Goal: Task Accomplishment & Management: Manage account settings

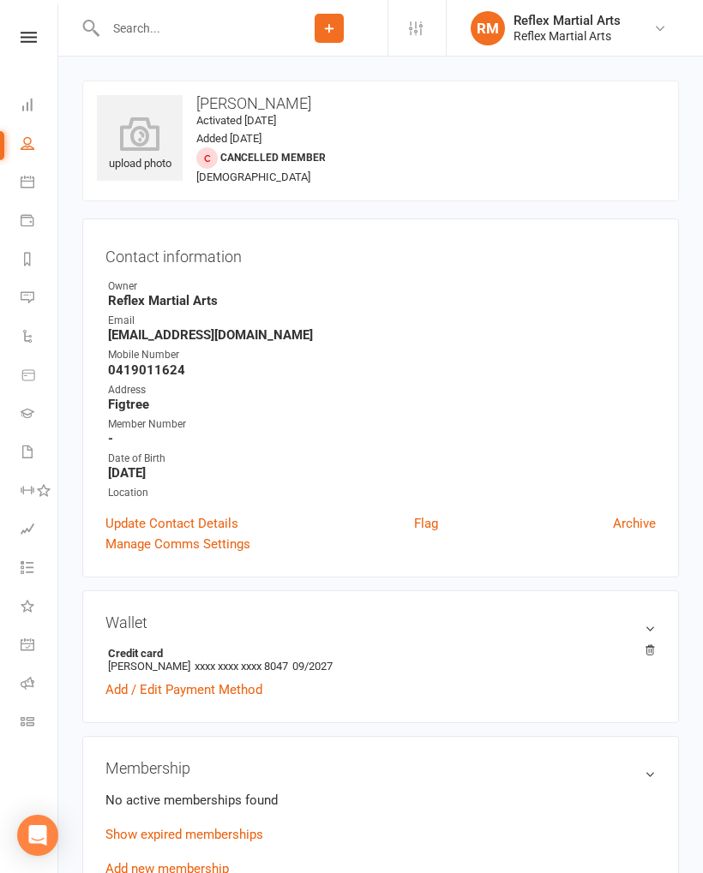
click at [51, 41] on link at bounding box center [28, 37] width 61 height 11
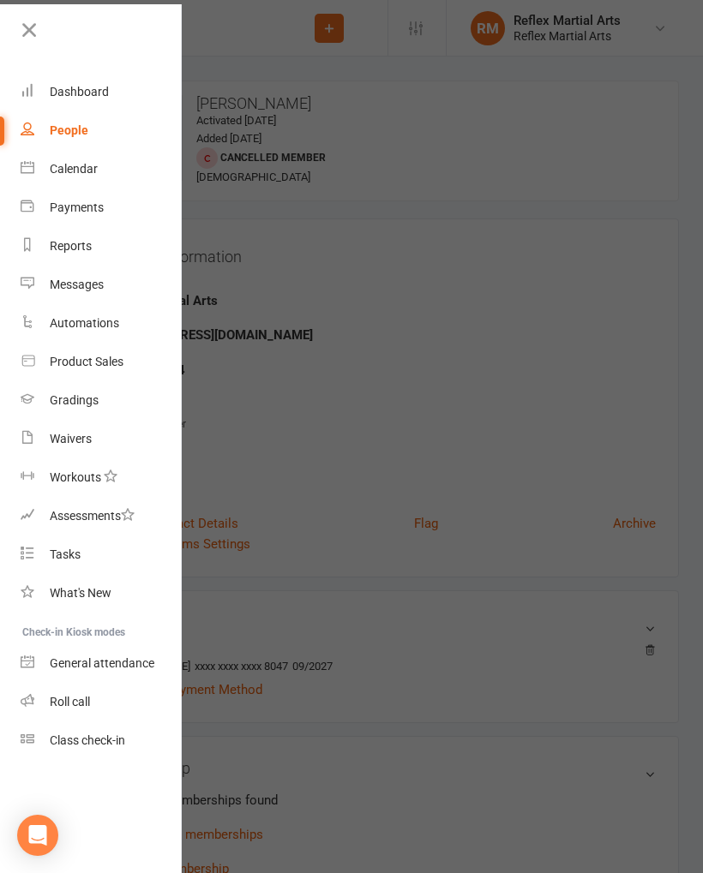
click at [89, 92] on div "Dashboard" at bounding box center [79, 92] width 59 height 14
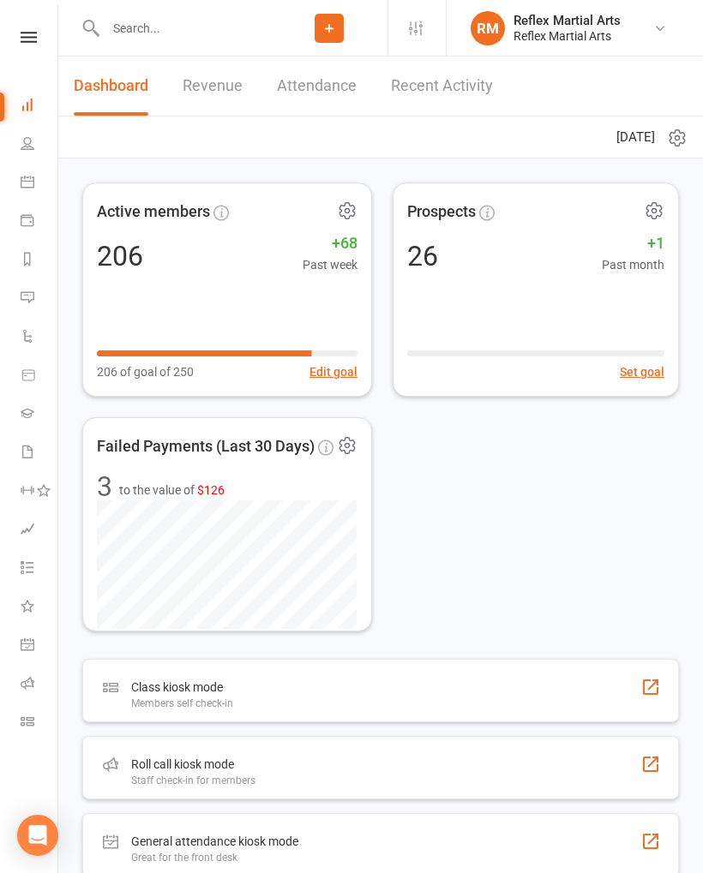
click at [196, 22] on input "text" at bounding box center [185, 28] width 171 height 24
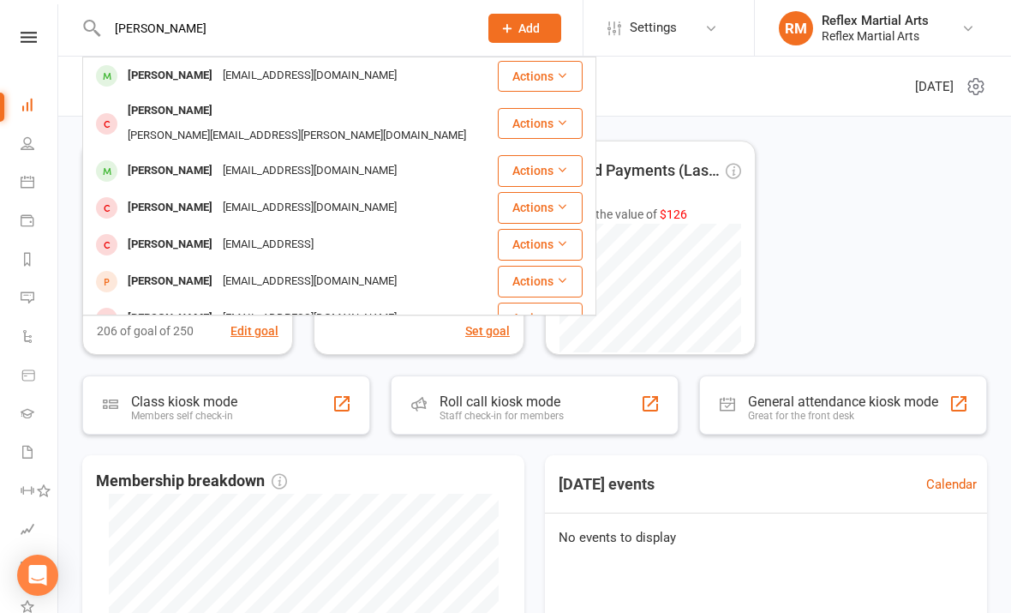
type input "[PERSON_NAME]"
click at [202, 86] on div "[PERSON_NAME]" at bounding box center [170, 75] width 95 height 25
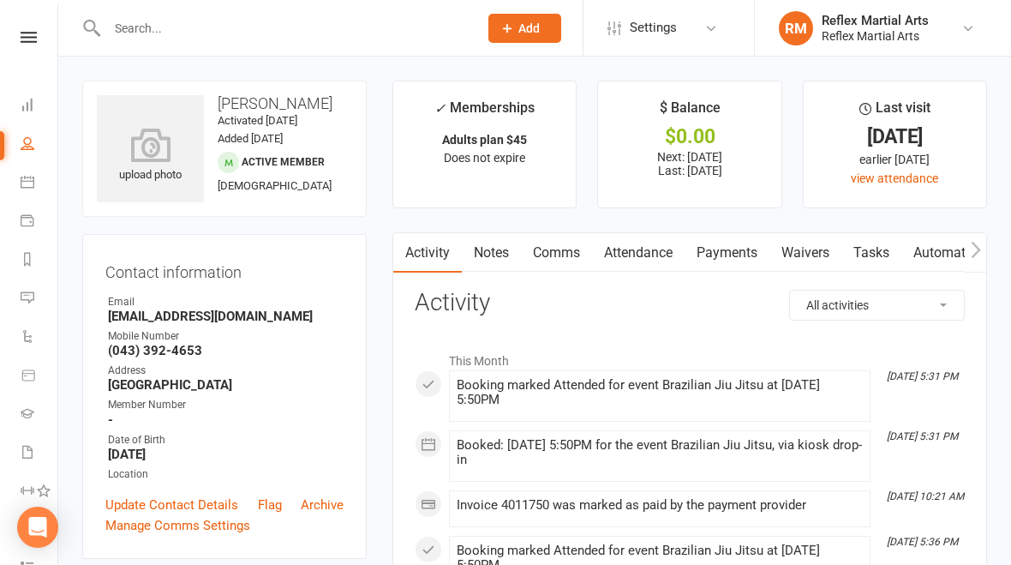
click at [702, 264] on link "Payments" at bounding box center [727, 252] width 85 height 39
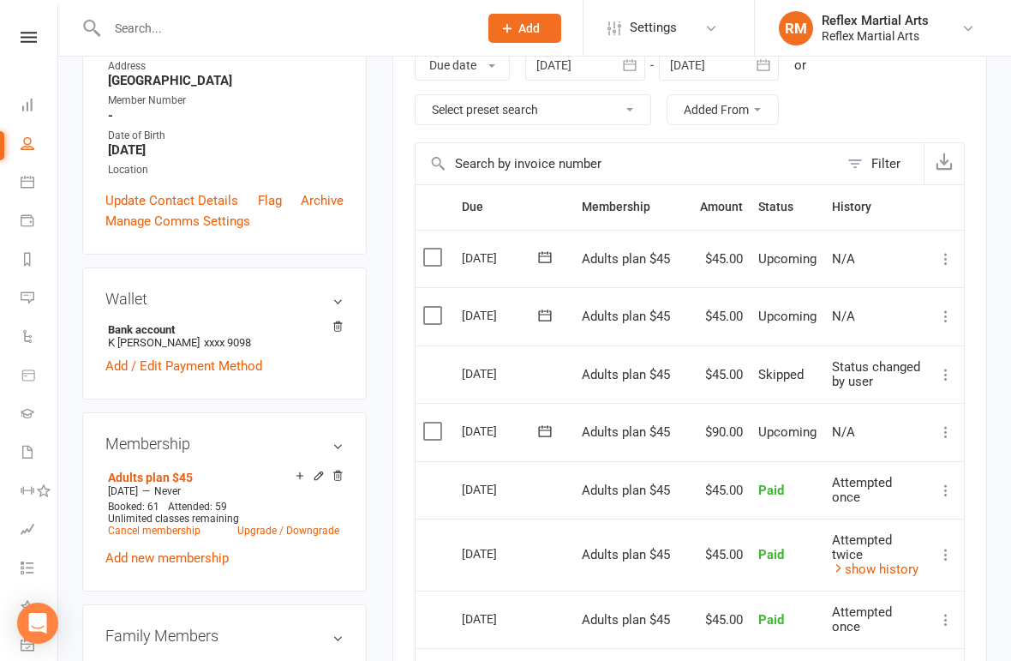
scroll to position [303, 0]
click at [702, 439] on icon at bounding box center [946, 432] width 17 height 17
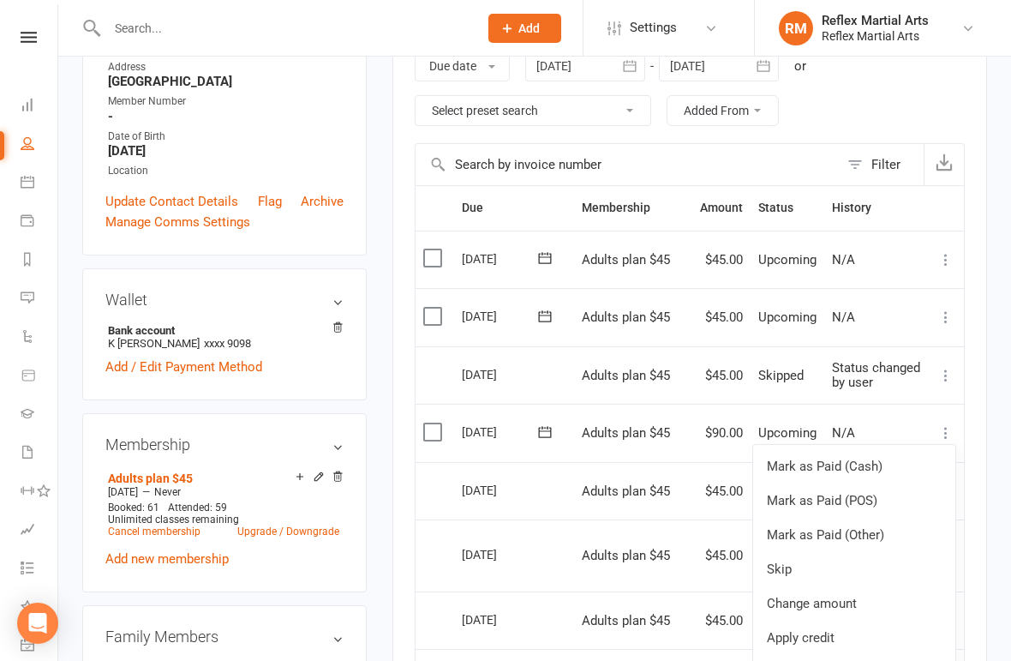
click at [702, 578] on link "Skip" at bounding box center [854, 569] width 202 height 34
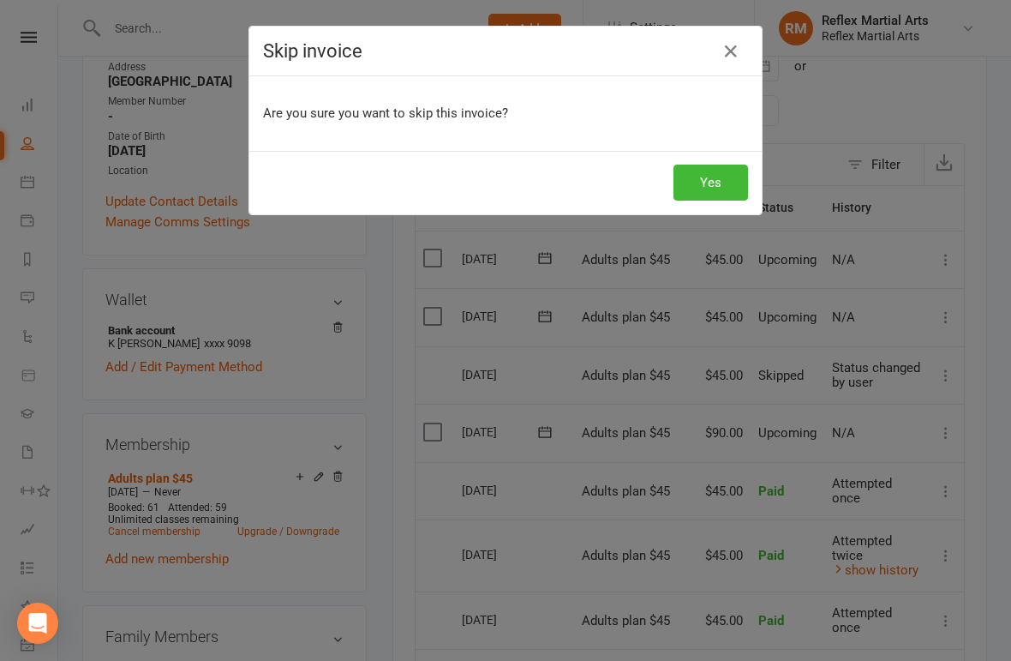
click at [702, 182] on button "Yes" at bounding box center [711, 183] width 75 height 36
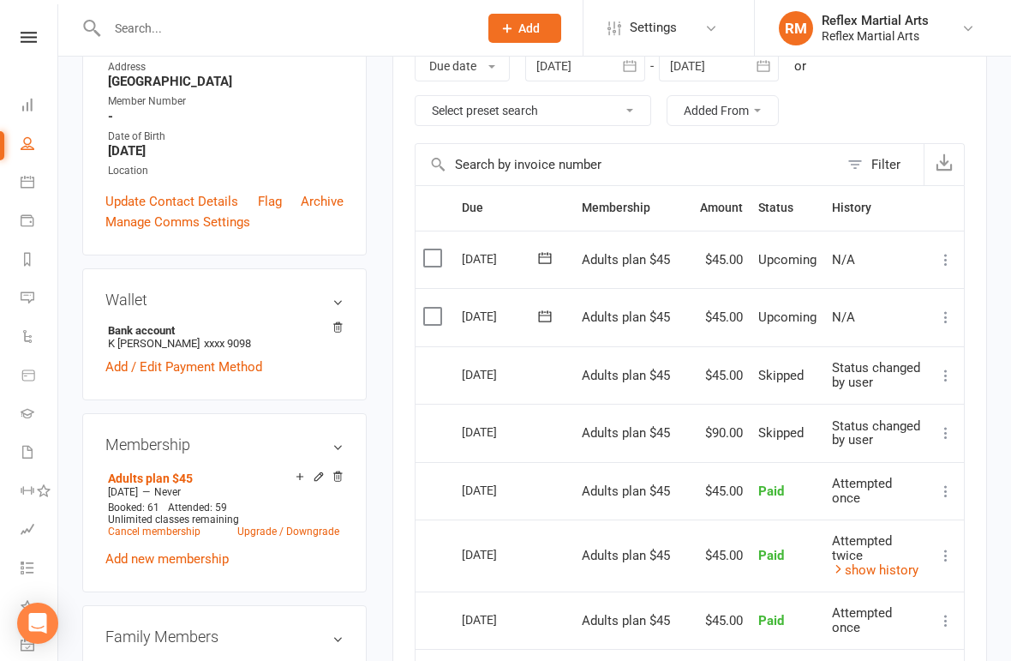
click at [702, 381] on icon at bounding box center [946, 375] width 17 height 17
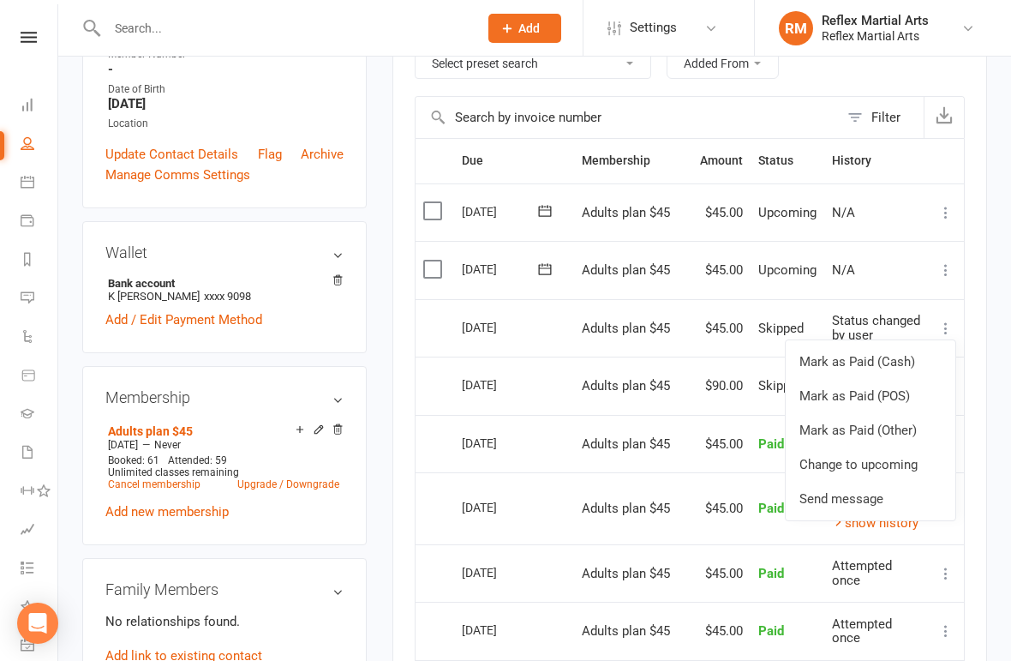
scroll to position [350, 0]
click at [702, 477] on link "Change to upcoming" at bounding box center [871, 465] width 170 height 34
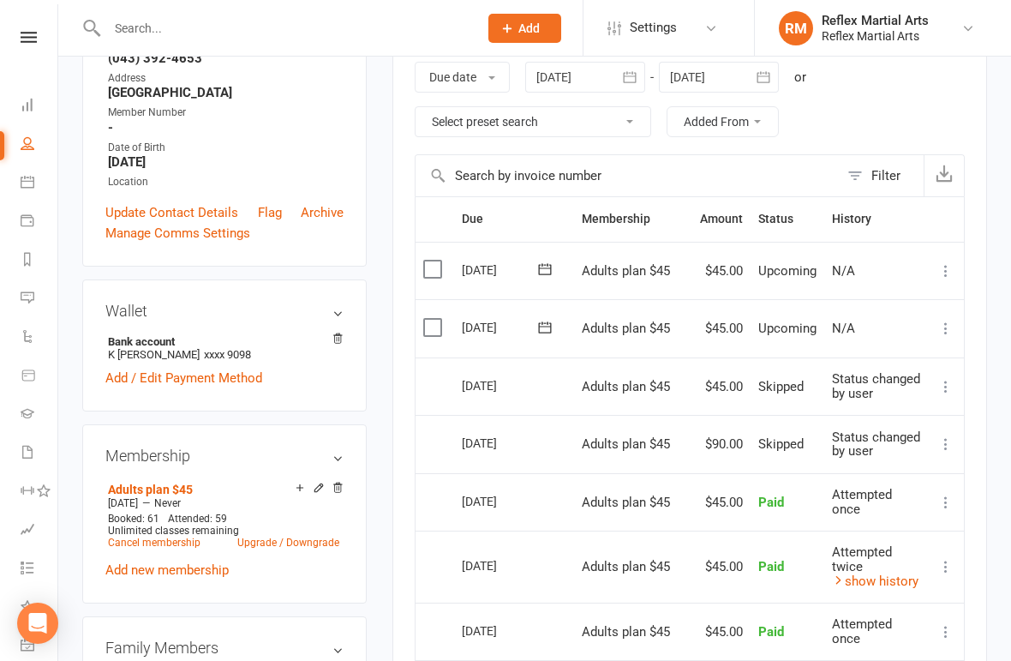
scroll to position [291, 0]
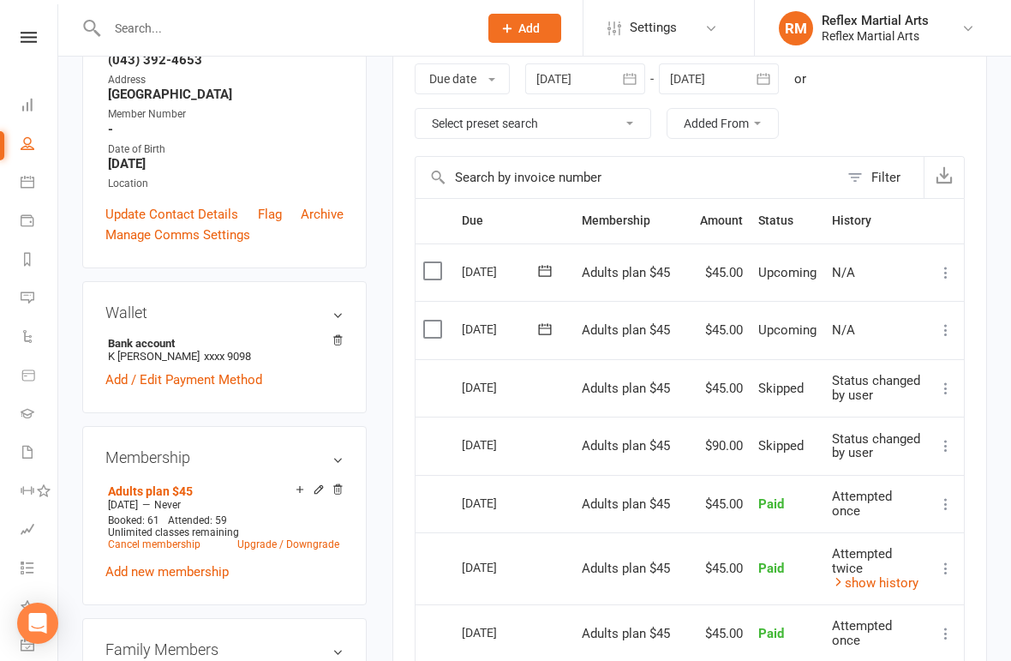
click at [702, 390] on icon at bounding box center [946, 388] width 17 height 17
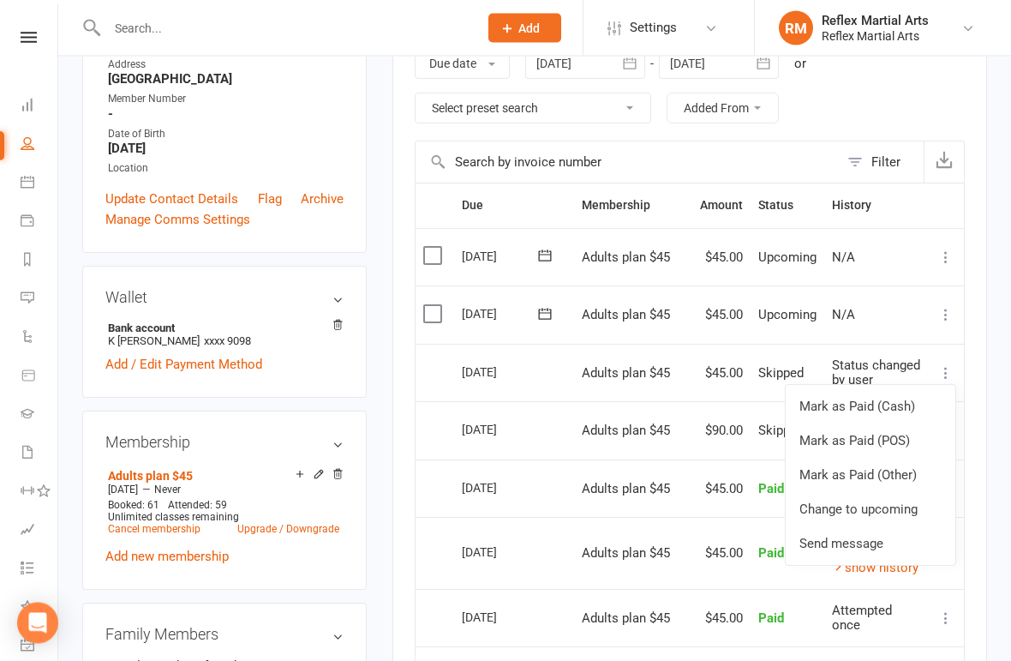
scroll to position [354, 0]
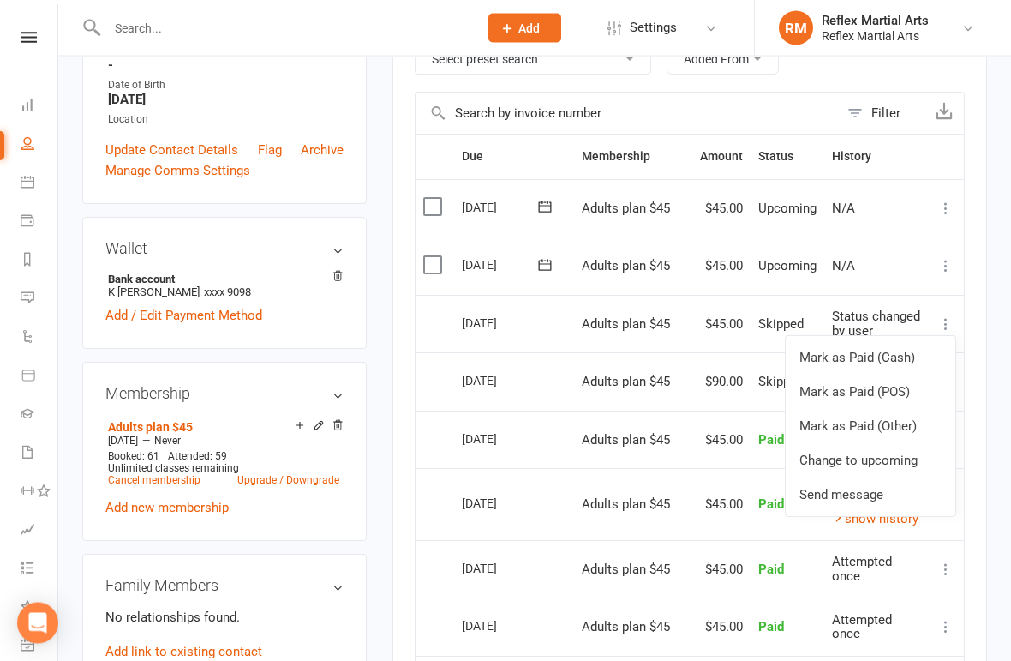
click at [702, 355] on main "✓ Memberships Adults plan $45 Does not expire $ Balance $0.00 Next: [DATE] Last…" at bounding box center [690, 385] width 620 height 1317
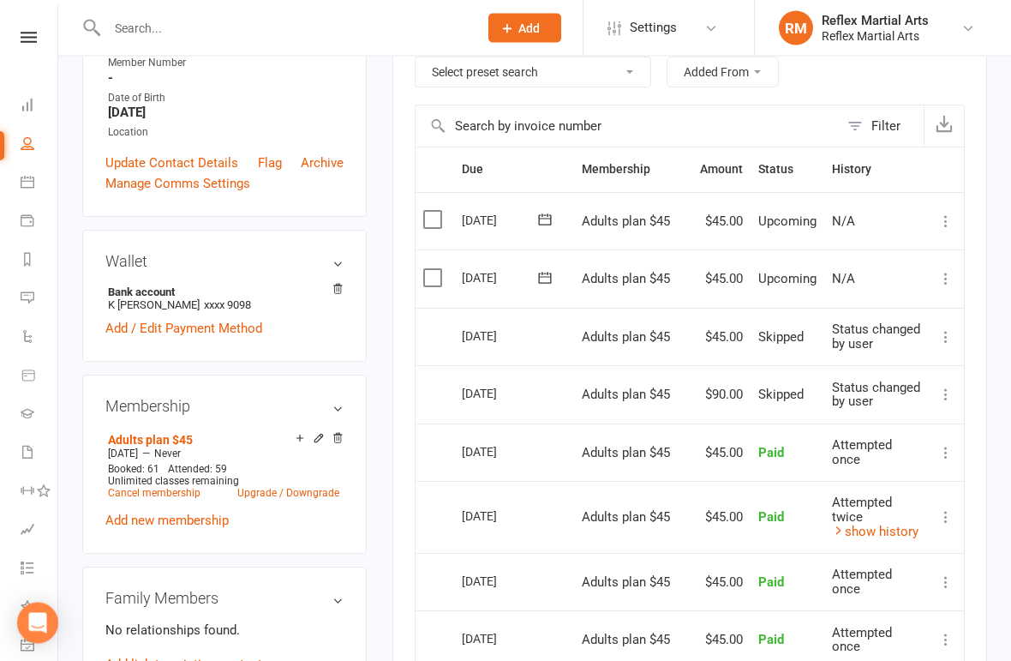
scroll to position [342, 0]
click at [323, 444] on icon at bounding box center [319, 438] width 12 height 12
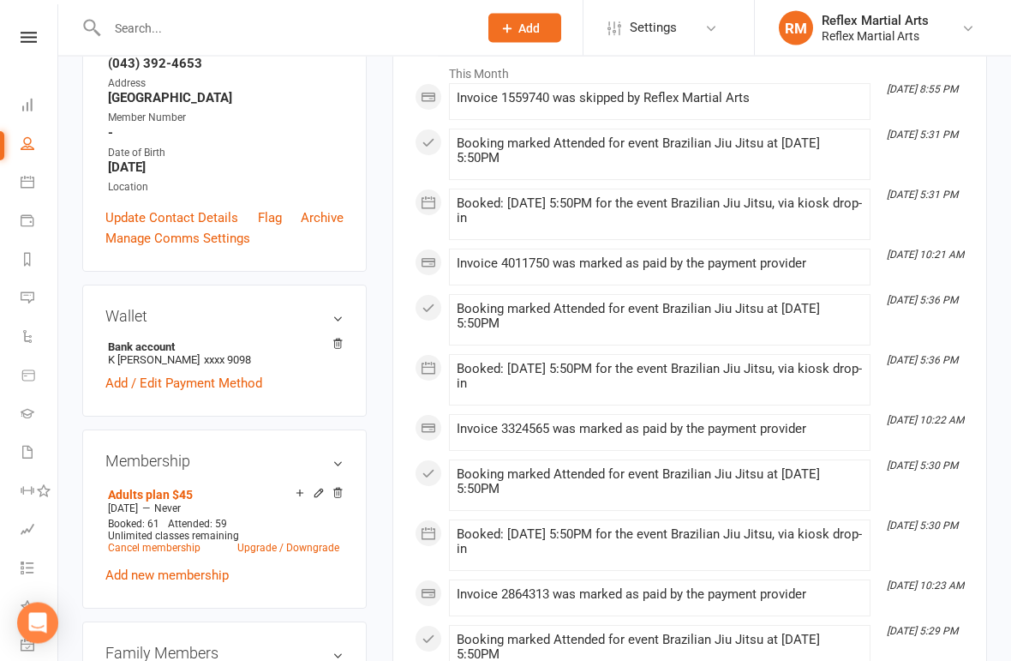
scroll to position [287, 0]
click at [171, 552] on link "Cancel membership" at bounding box center [154, 548] width 93 height 12
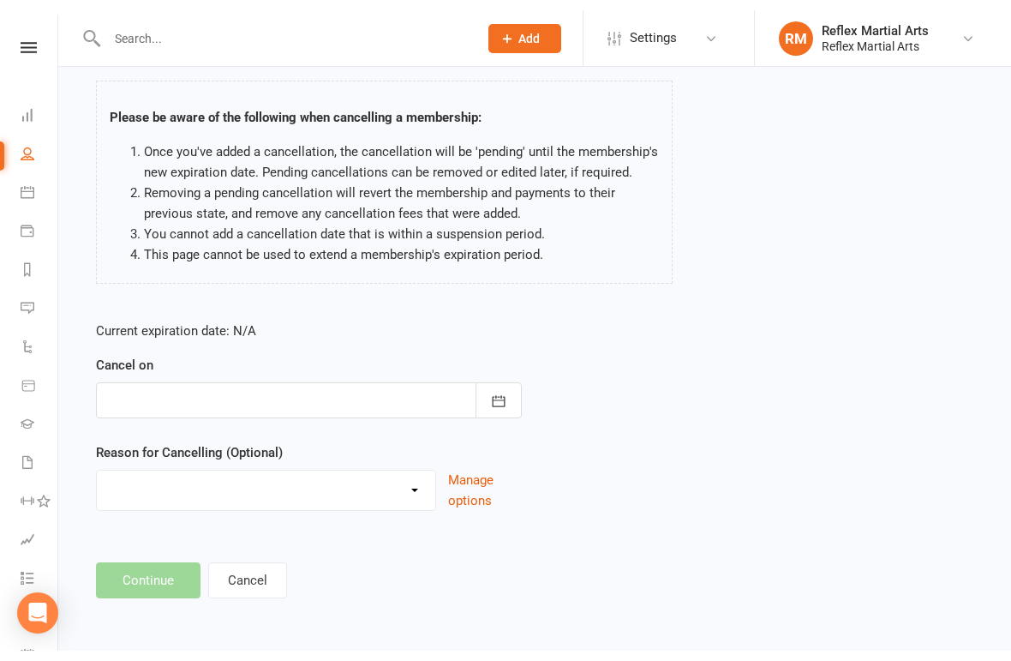
scroll to position [72, 0]
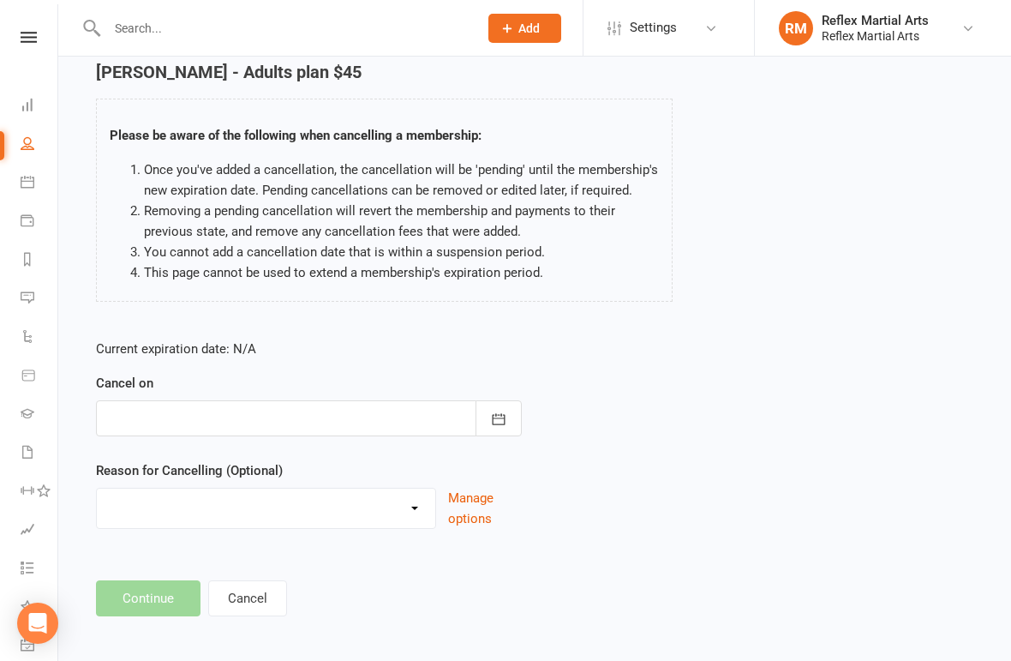
click at [497, 422] on icon "button" at bounding box center [498, 419] width 17 height 17
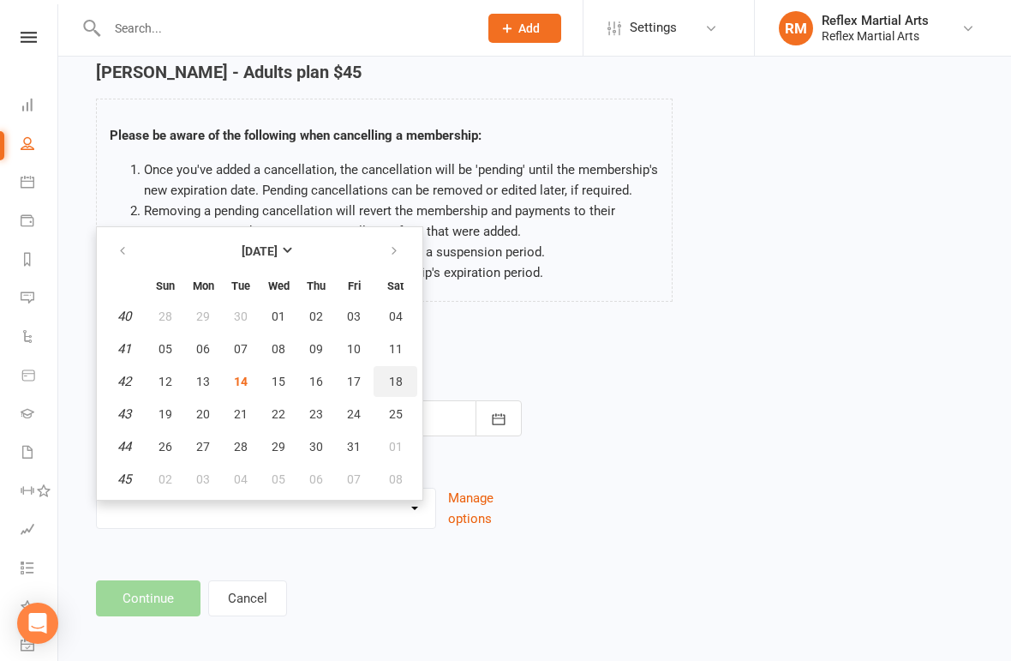
click at [402, 389] on button "18" at bounding box center [396, 381] width 44 height 31
type input "[DATE]"
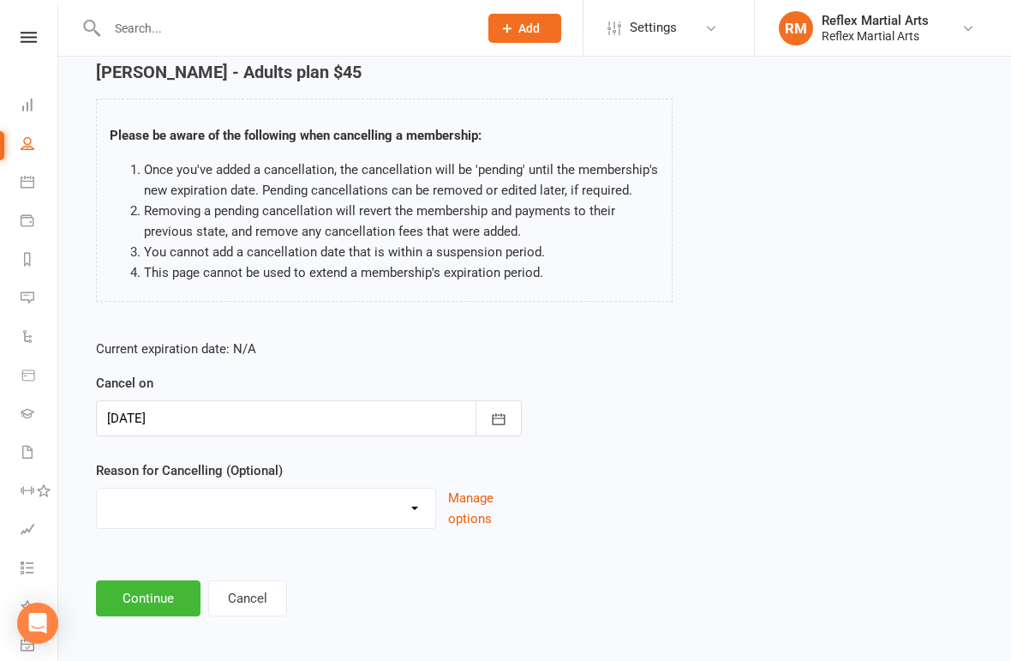
click at [417, 512] on select "Failed payments Holiday Injury Moving Away working overseas work reasons Other …" at bounding box center [266, 505] width 339 height 34
select select "6"
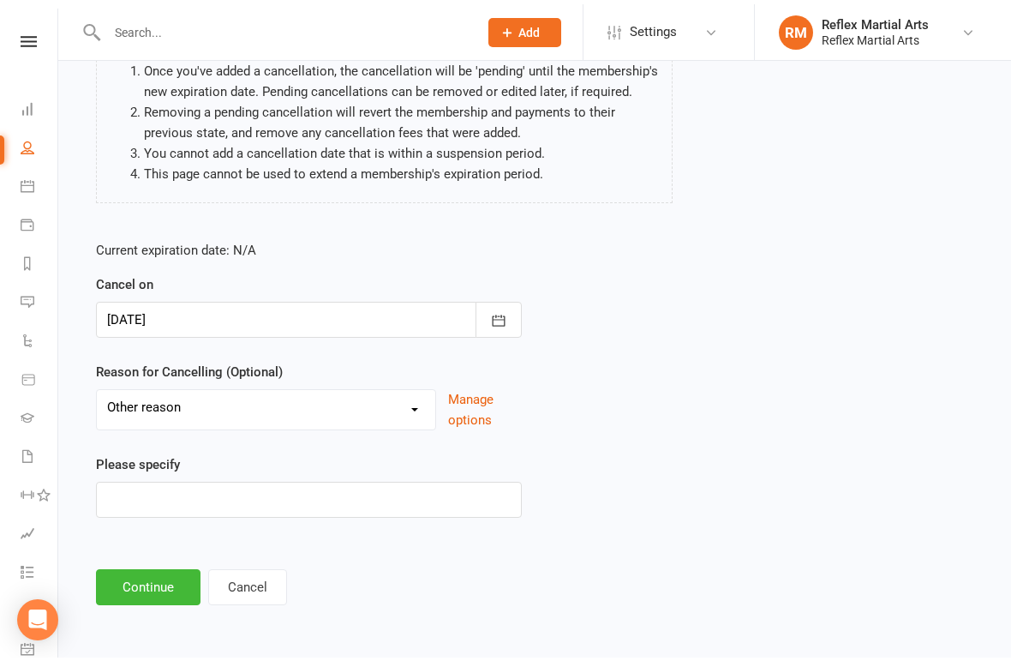
scroll to position [159, 0]
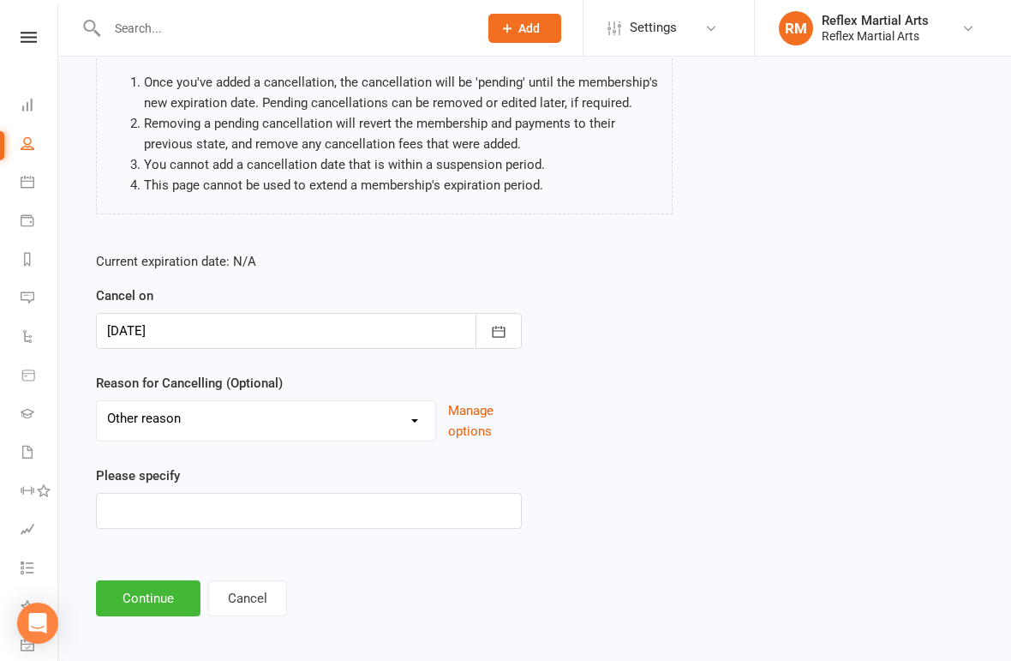
click at [156, 587] on button "Continue" at bounding box center [148, 598] width 105 height 36
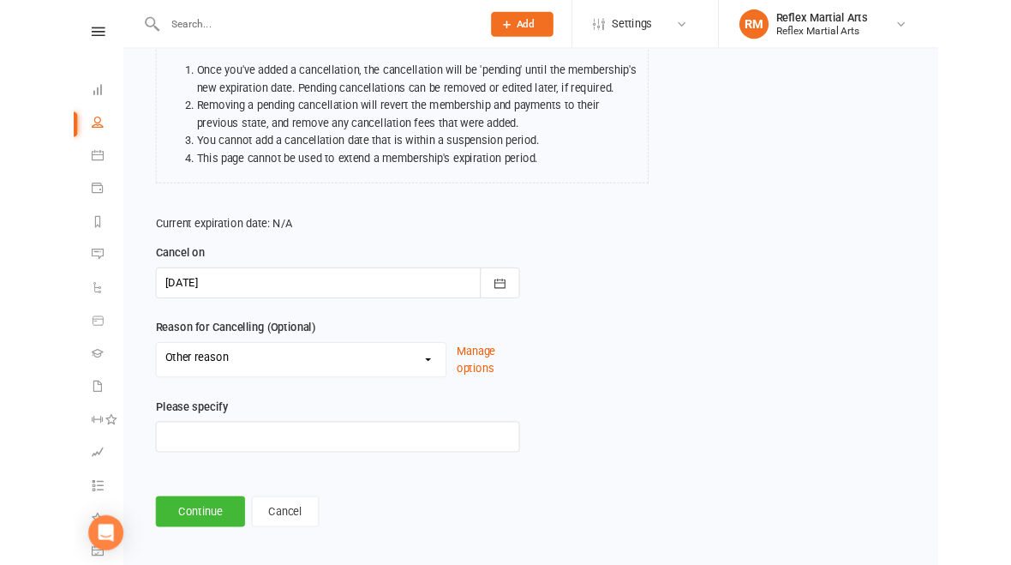
scroll to position [0, 0]
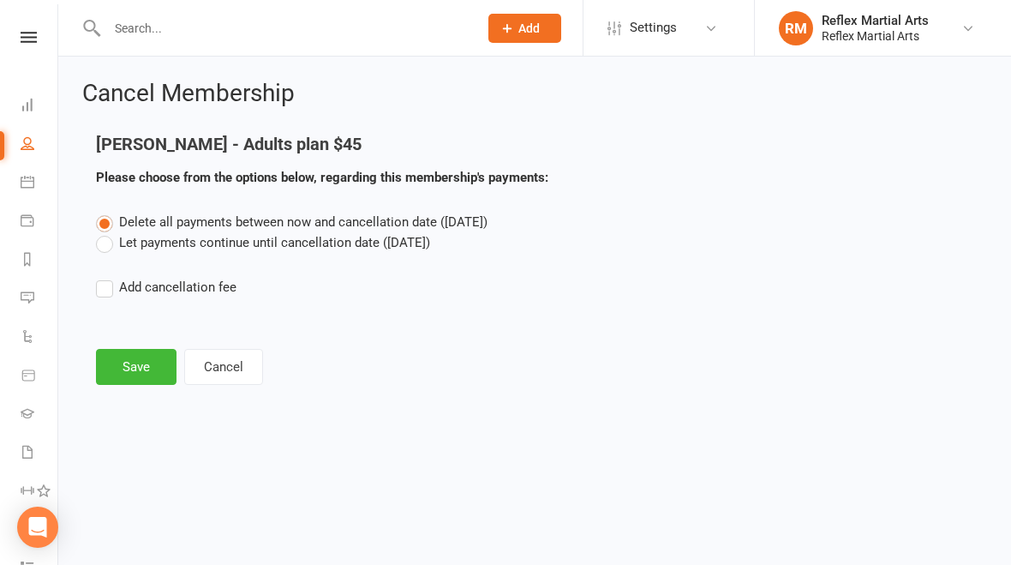
click at [114, 250] on label "Let payments continue until cancellation date ([DATE])" at bounding box center [263, 242] width 334 height 21
click at [107, 232] on input "Let payments continue until cancellation date ([DATE])" at bounding box center [101, 232] width 11 height 0
click at [139, 375] on button "Save" at bounding box center [136, 367] width 81 height 36
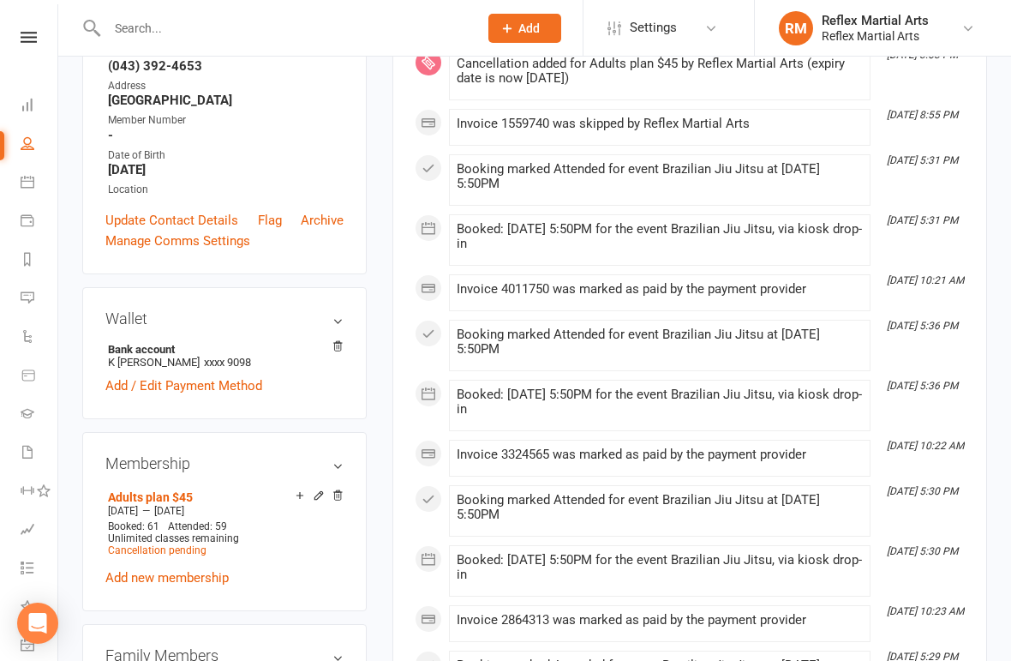
scroll to position [326, 0]
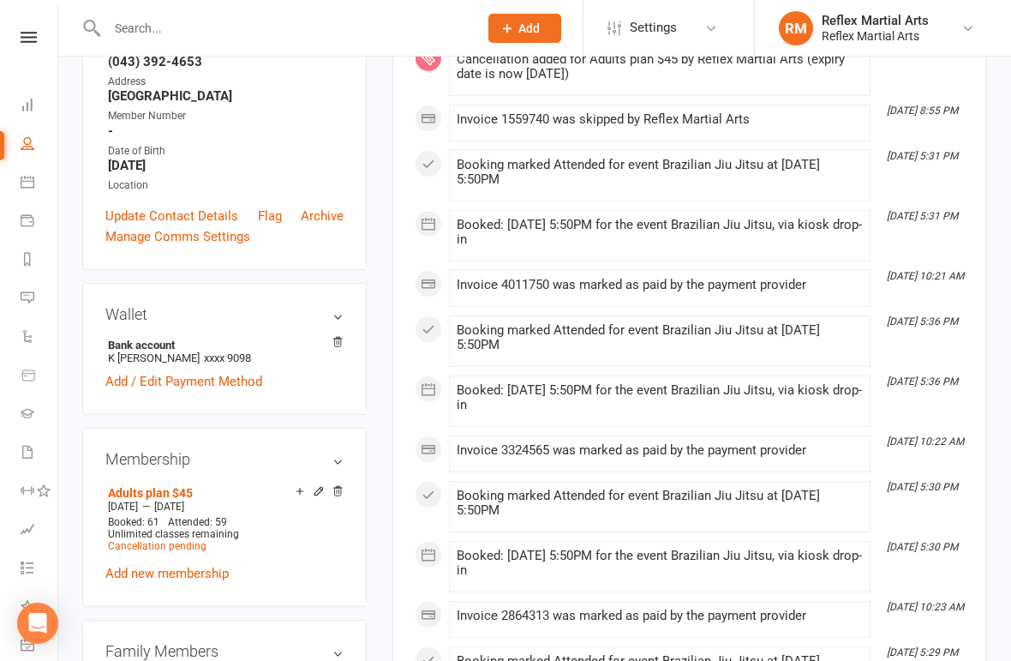
click at [217, 581] on link "Add new membership" at bounding box center [166, 573] width 123 height 15
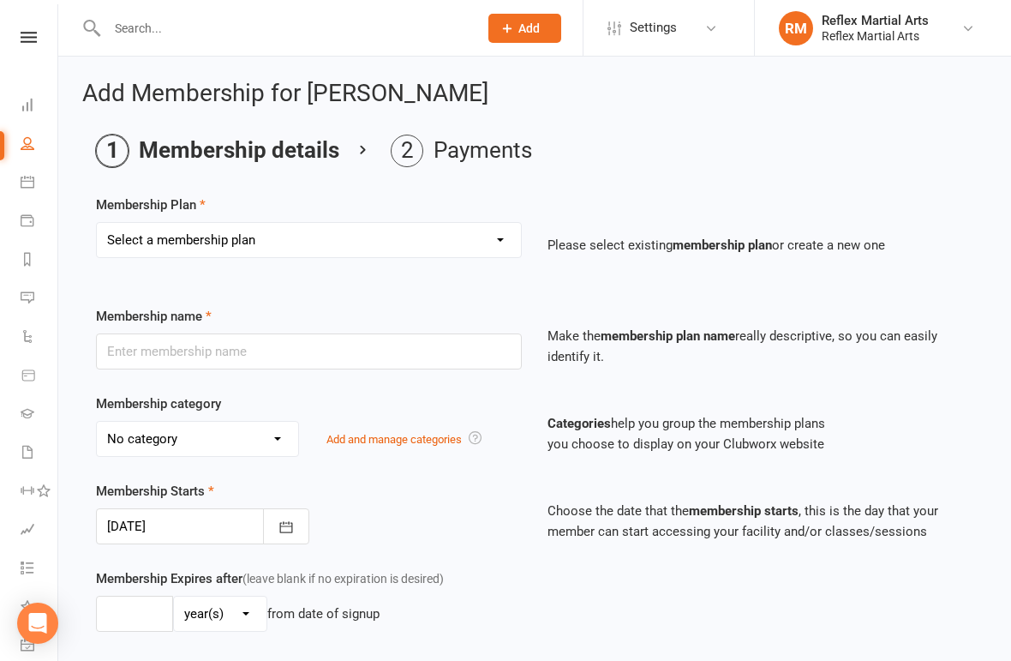
click at [492, 241] on select "Select a membership plan Create new Membership Plan Adults no contact plan $52 …" at bounding box center [309, 240] width 424 height 34
select select "2"
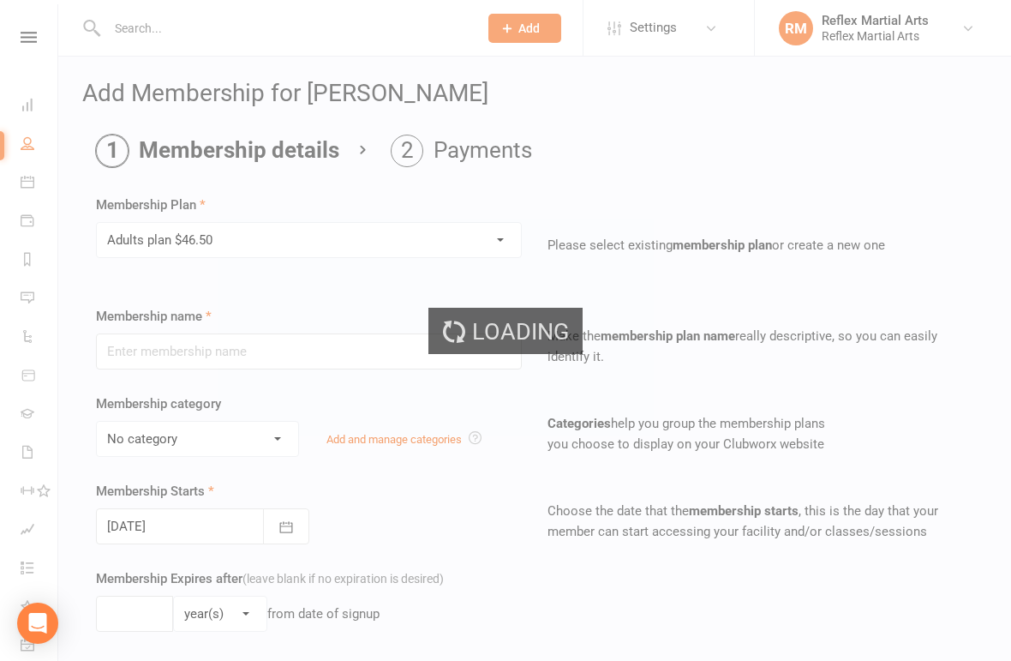
type input "Adults plan $46.50"
type input "0"
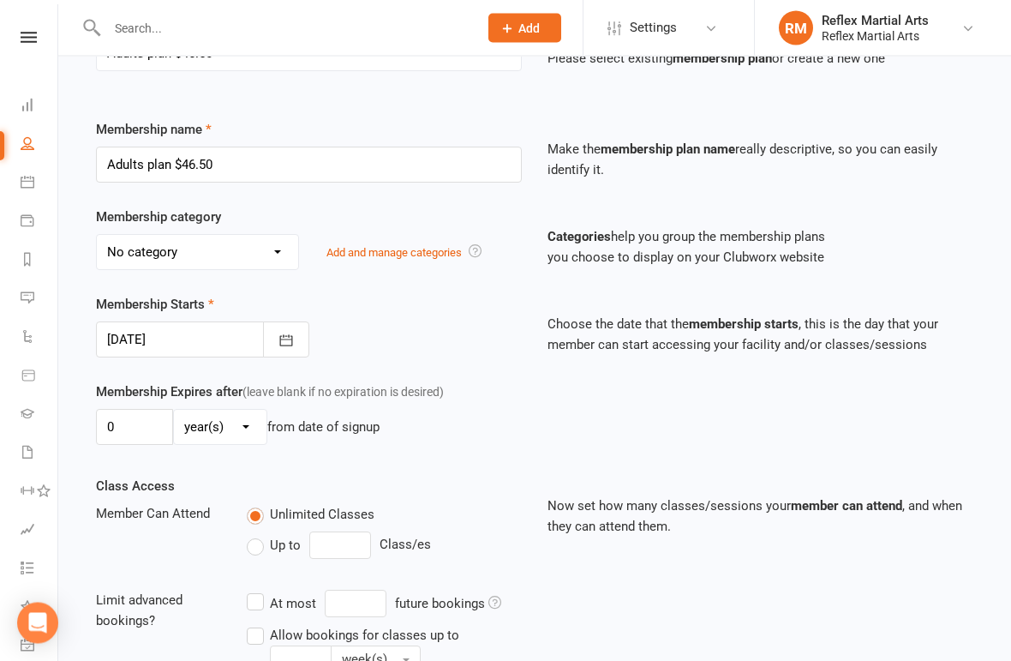
scroll to position [189, 0]
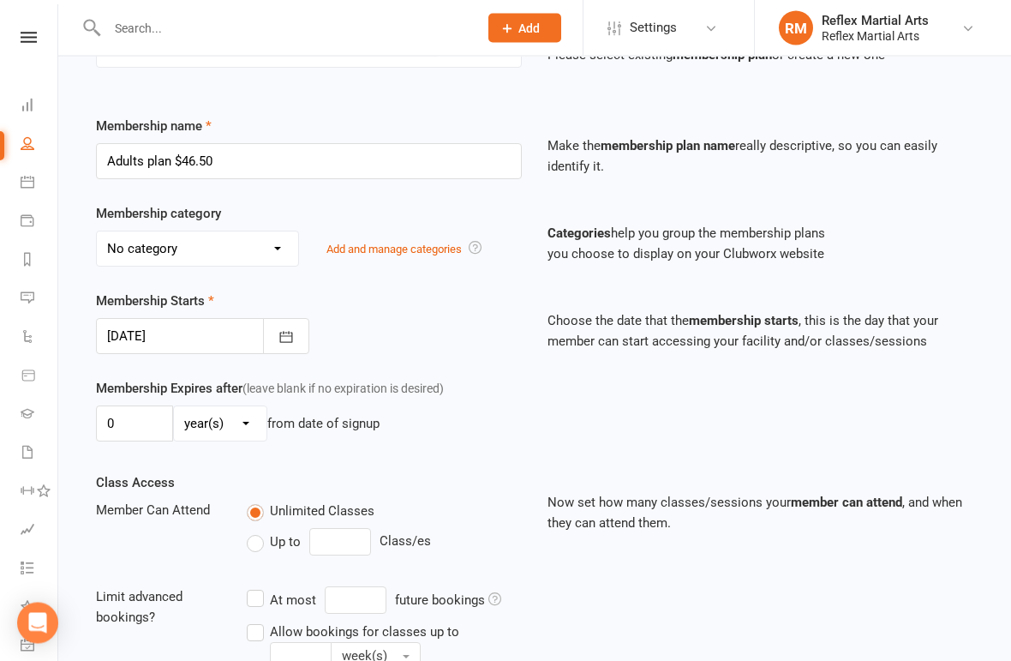
click at [291, 336] on icon "button" at bounding box center [286, 337] width 17 height 17
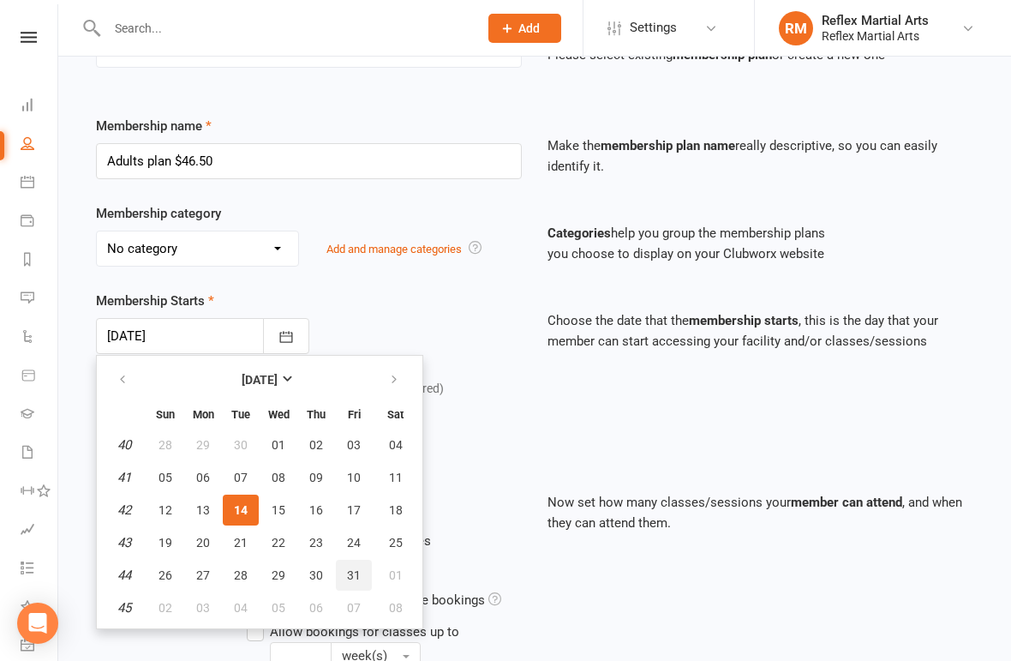
click at [355, 572] on span "31" at bounding box center [354, 575] width 14 height 14
type input "[DATE]"
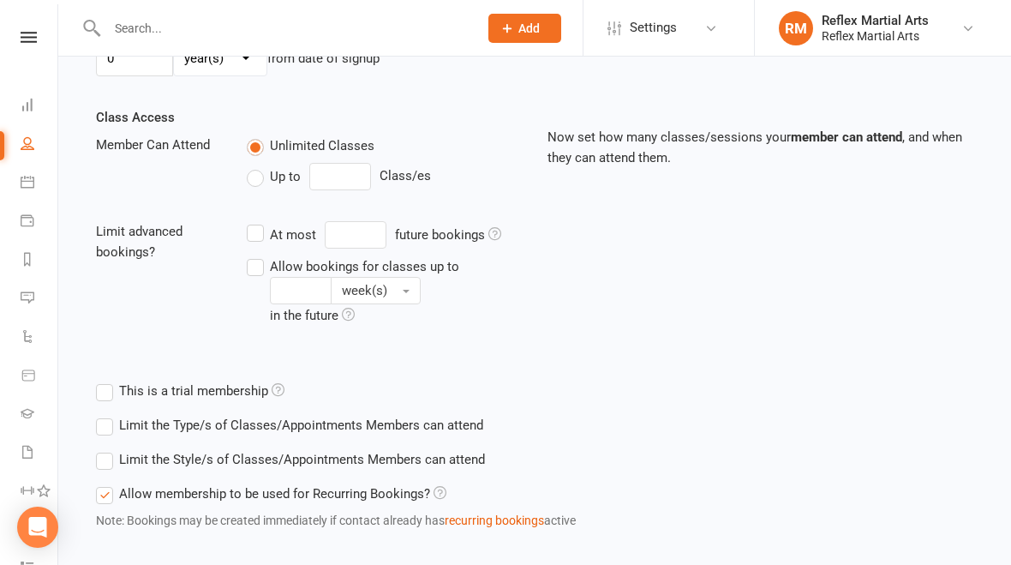
scroll to position [660, 0]
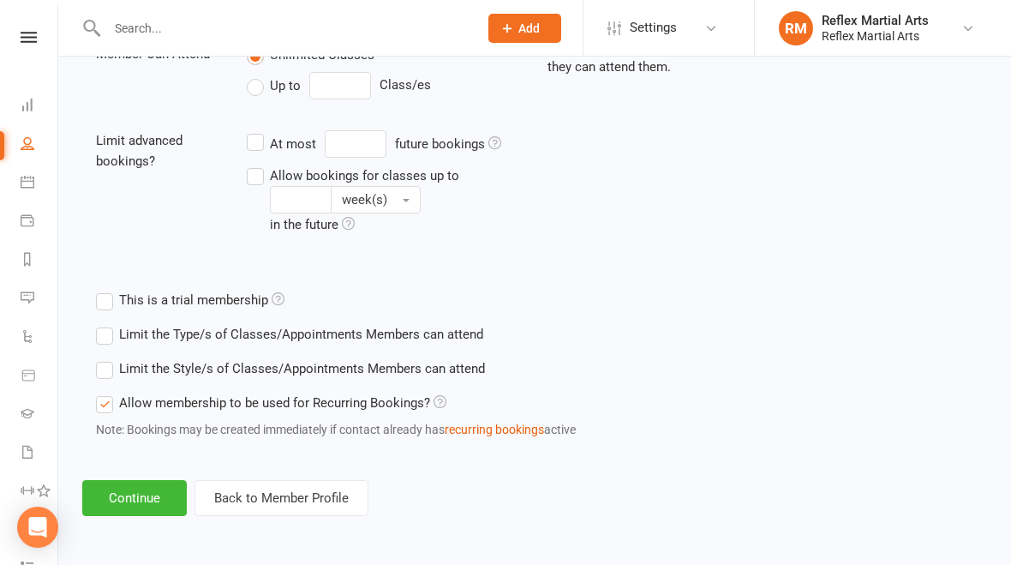
click at [145, 492] on button "Continue" at bounding box center [134, 498] width 105 height 36
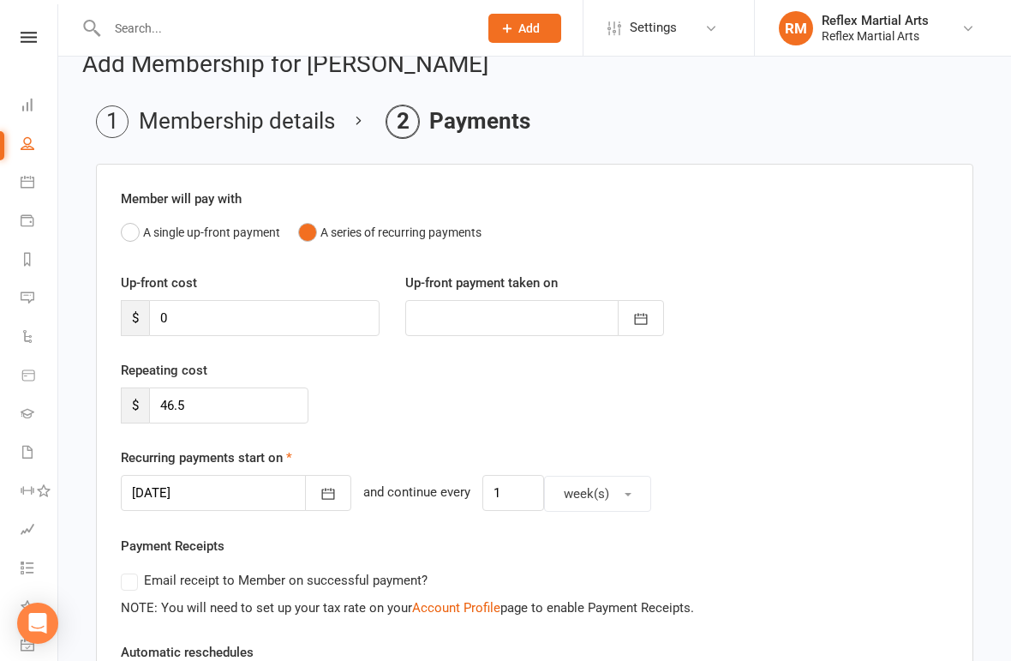
scroll to position [29, 0]
click at [241, 405] on input "46.5" at bounding box center [228, 405] width 159 height 36
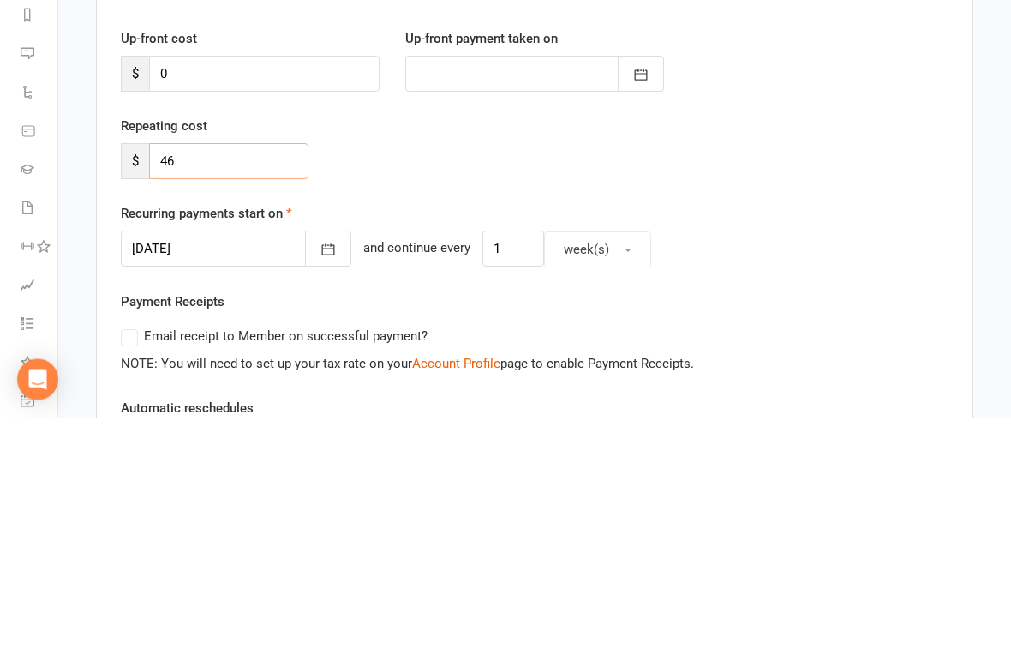
type input "4"
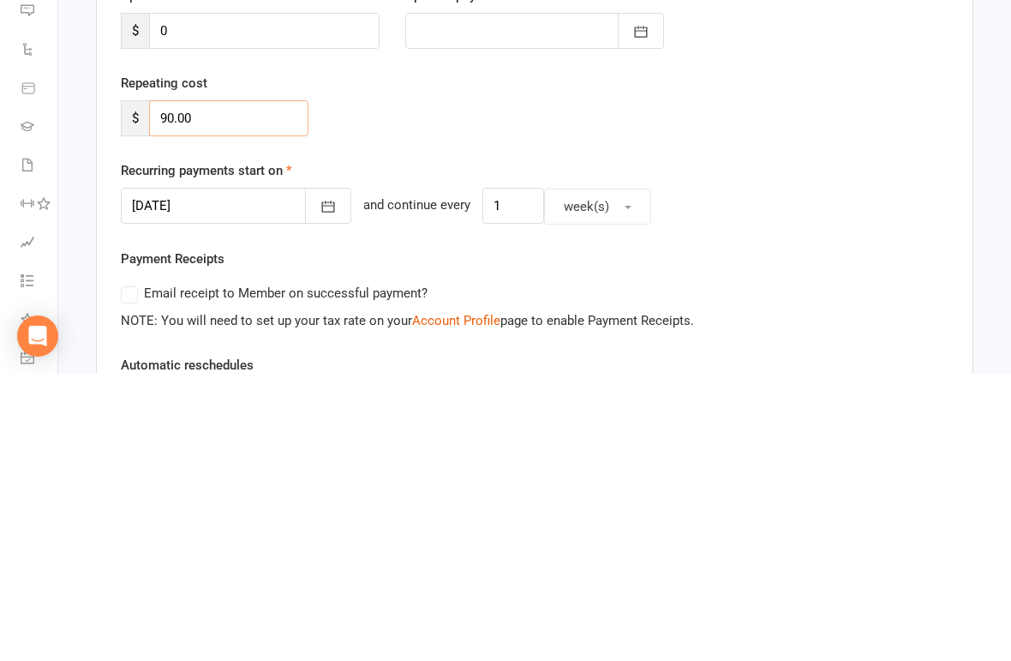
type input "90.00"
click at [498, 475] on input "1" at bounding box center [513, 493] width 62 height 36
type input "2"
click at [702, 475] on div "[DATE] [DATE] Sun Mon Tue Wed Thu Fri Sat 40 28 29 30 01 02 03 04 41 05 06 07 0…" at bounding box center [535, 493] width 828 height 37
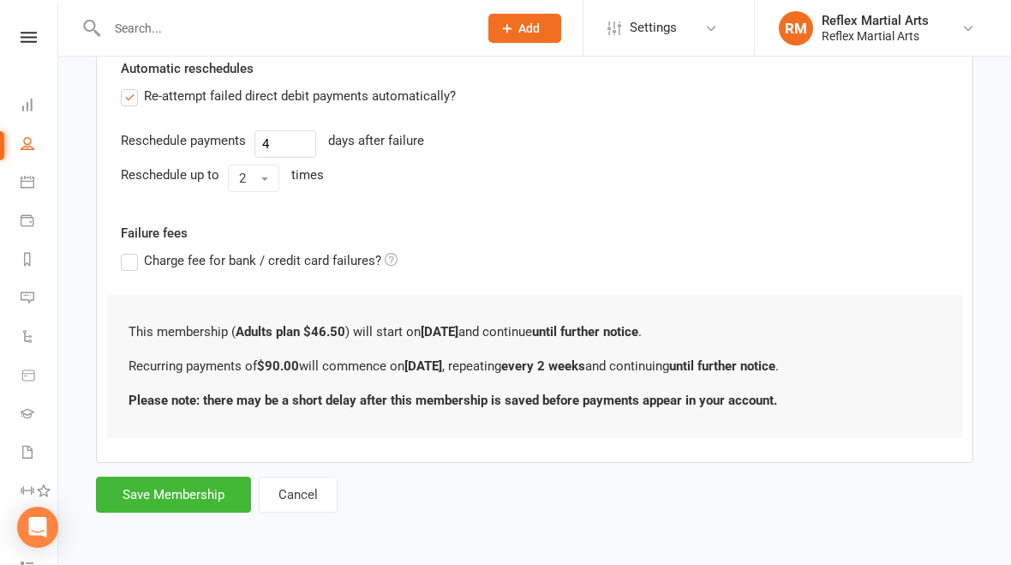
scroll to position [626, 0]
click at [173, 483] on button "Save Membership" at bounding box center [173, 494] width 155 height 36
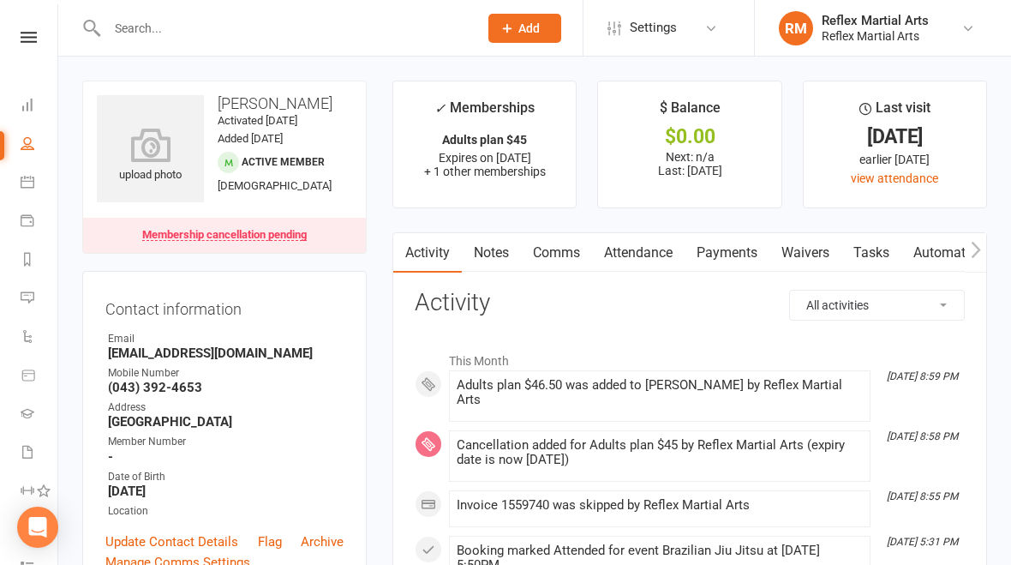
click at [702, 251] on link "Payments" at bounding box center [727, 252] width 85 height 39
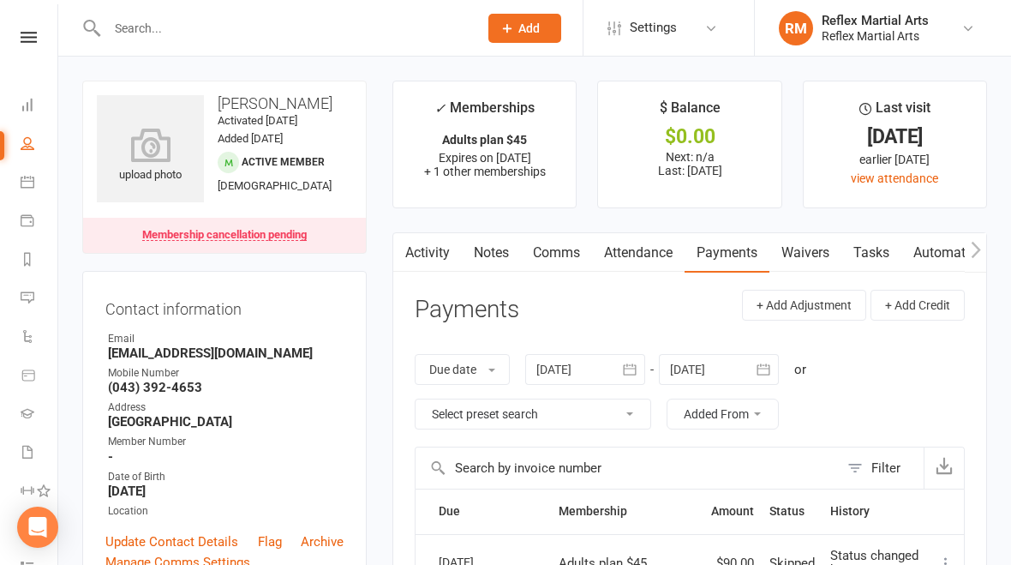
click at [426, 254] on link "Activity" at bounding box center [427, 252] width 69 height 39
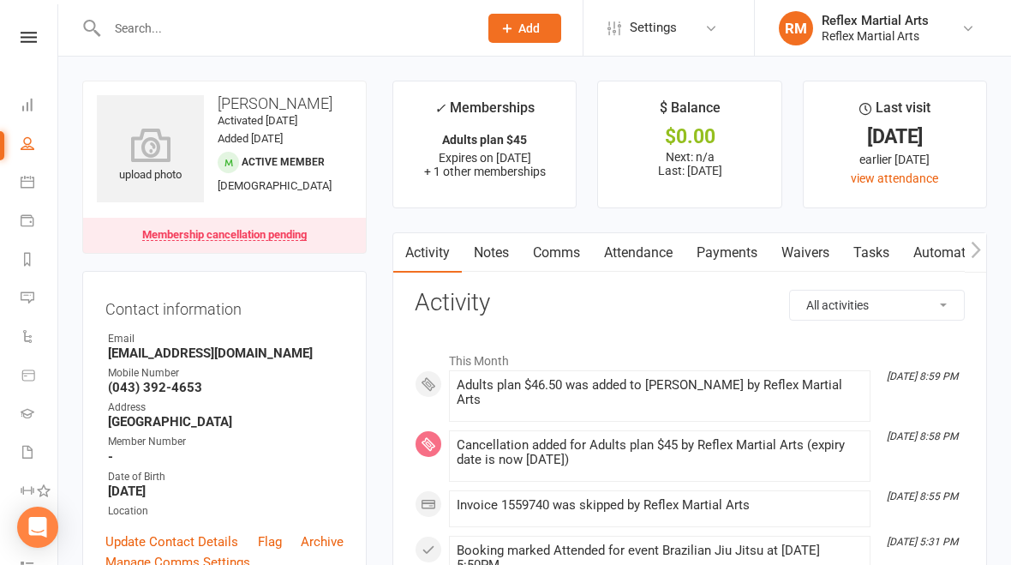
click at [648, 261] on link "Attendance" at bounding box center [638, 252] width 93 height 39
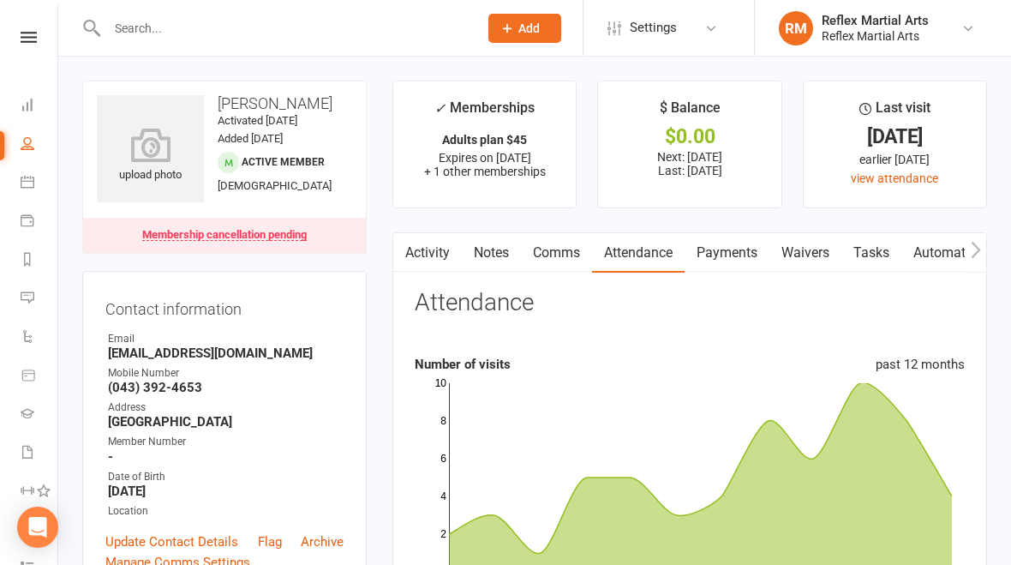
click at [558, 250] on link "Comms" at bounding box center [556, 252] width 71 height 39
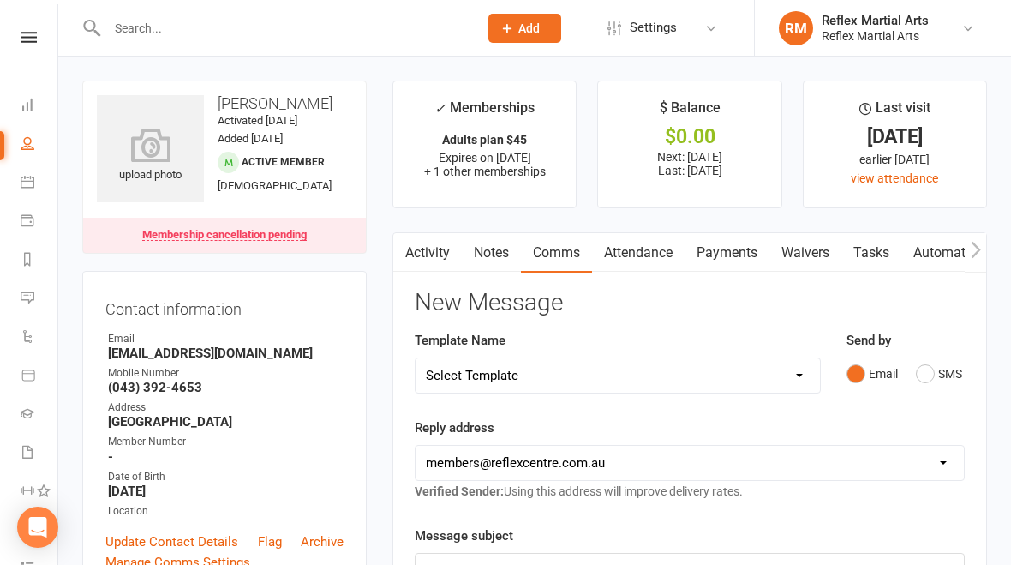
click at [488, 255] on link "Notes" at bounding box center [491, 252] width 59 height 39
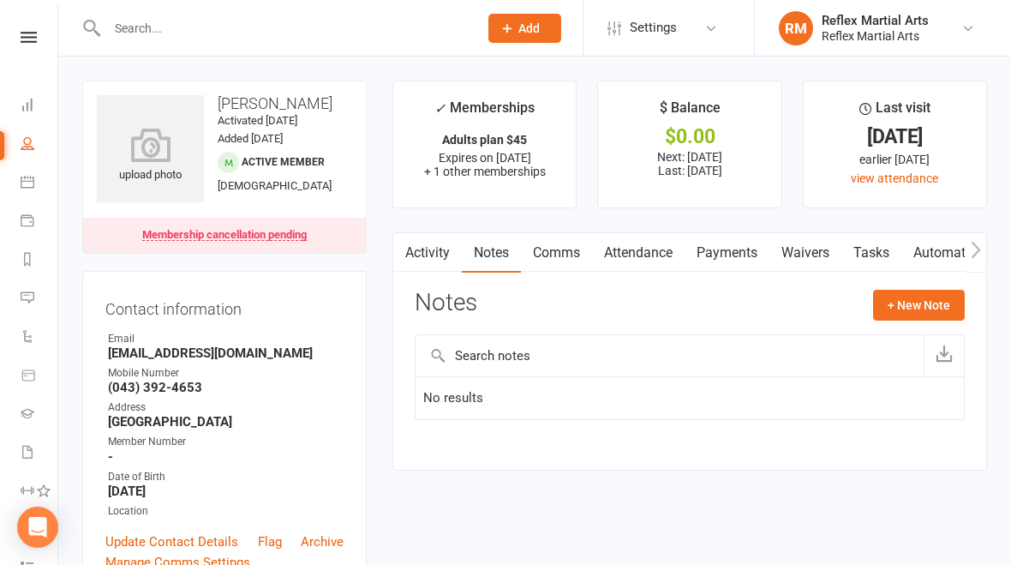
click at [423, 262] on link "Activity" at bounding box center [427, 252] width 69 height 39
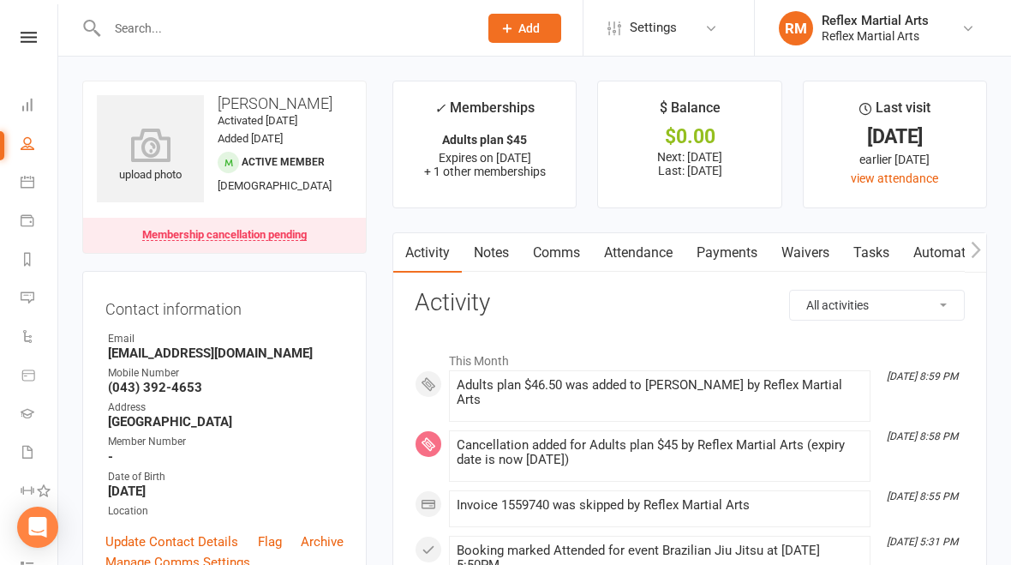
click at [702, 249] on link "Payments" at bounding box center [727, 252] width 85 height 39
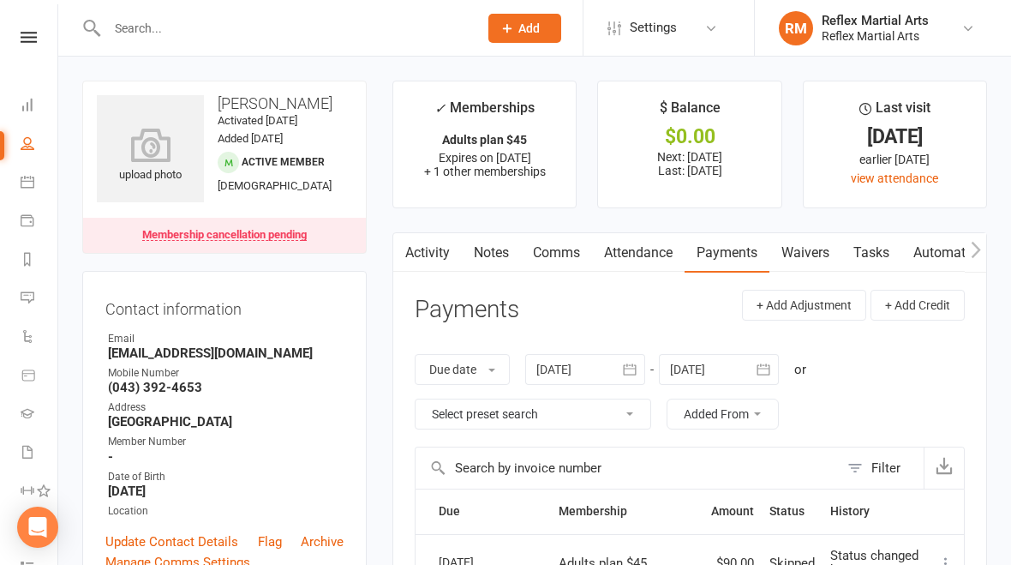
click at [702, 252] on link "Payments" at bounding box center [727, 252] width 85 height 39
click at [423, 261] on link "Activity" at bounding box center [427, 252] width 69 height 39
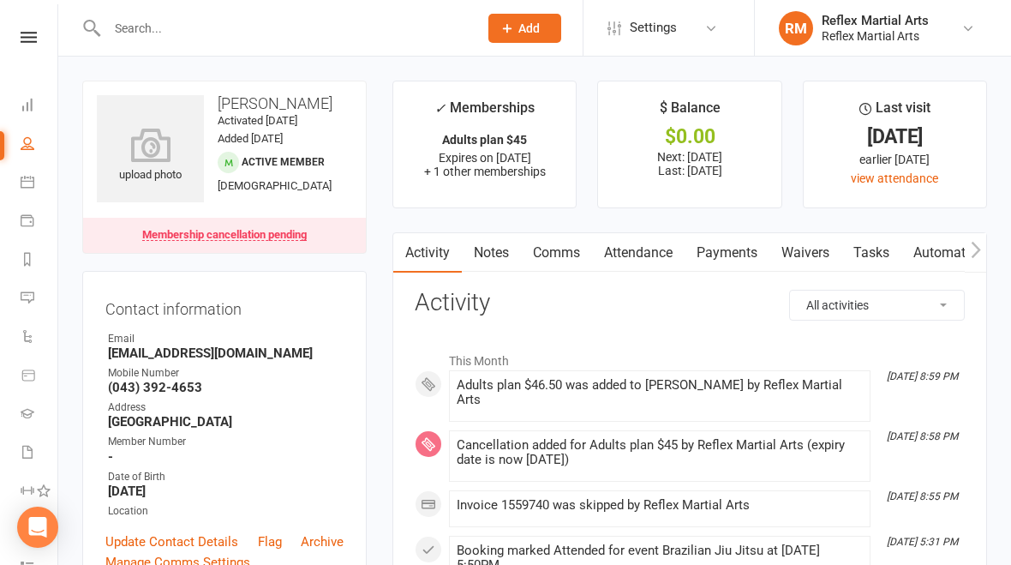
click at [702, 252] on link "Payments" at bounding box center [727, 252] width 85 height 39
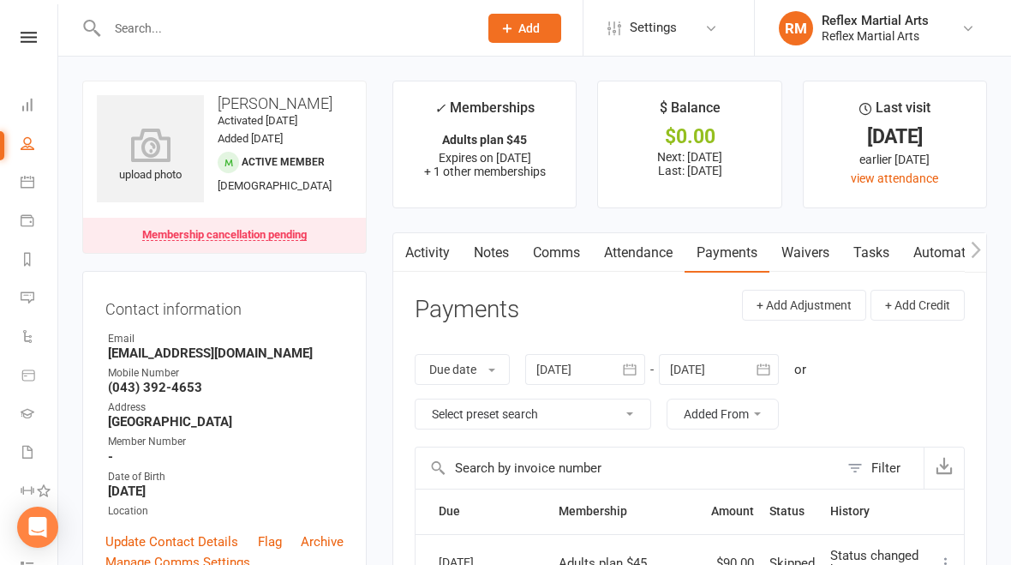
click at [80, 17] on react-component at bounding box center [233, 28] width 466 height 56
click at [38, 32] on link at bounding box center [28, 37] width 61 height 11
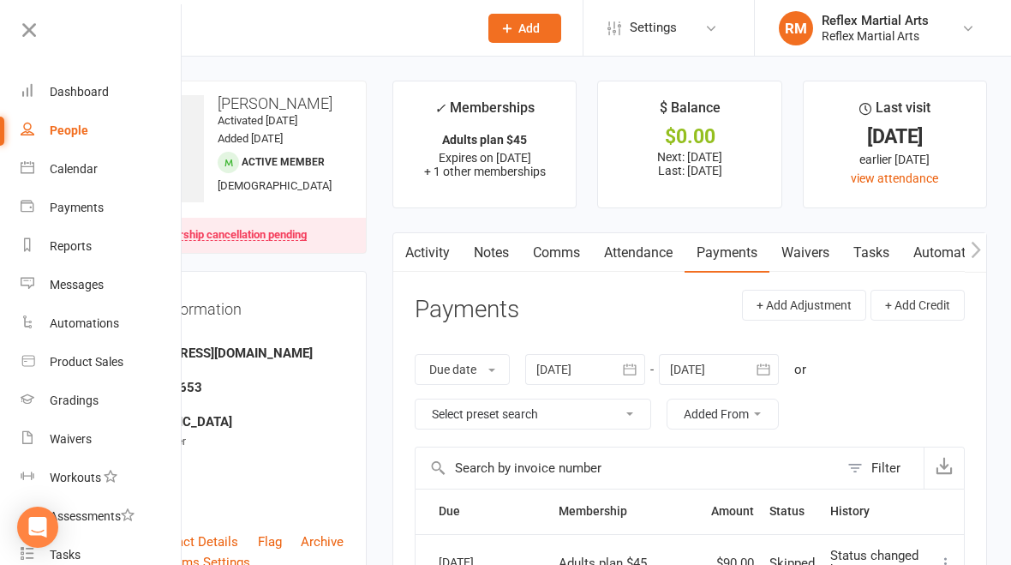
click at [65, 92] on div "Dashboard" at bounding box center [79, 92] width 59 height 14
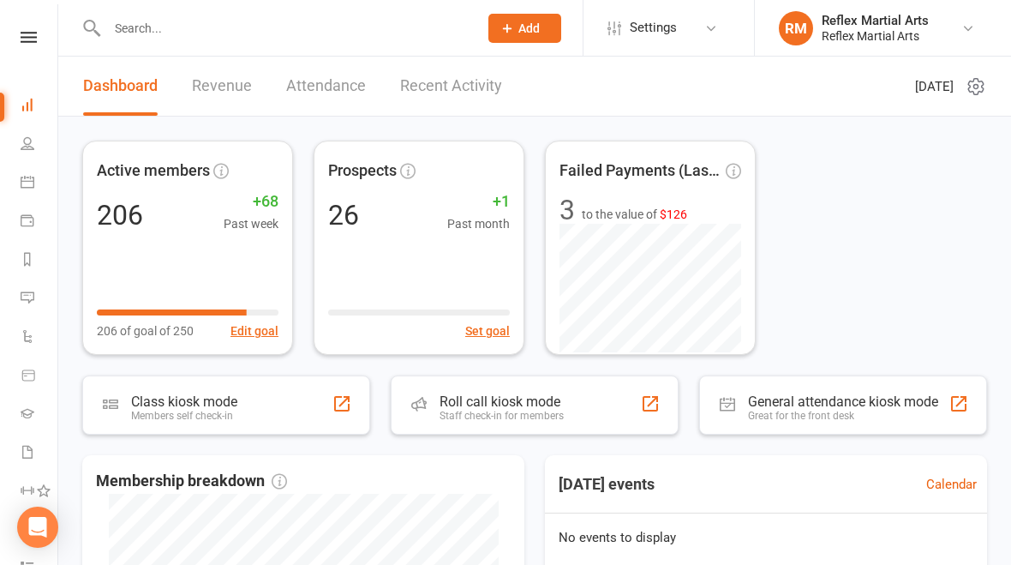
click at [178, 27] on input "text" at bounding box center [284, 28] width 364 height 24
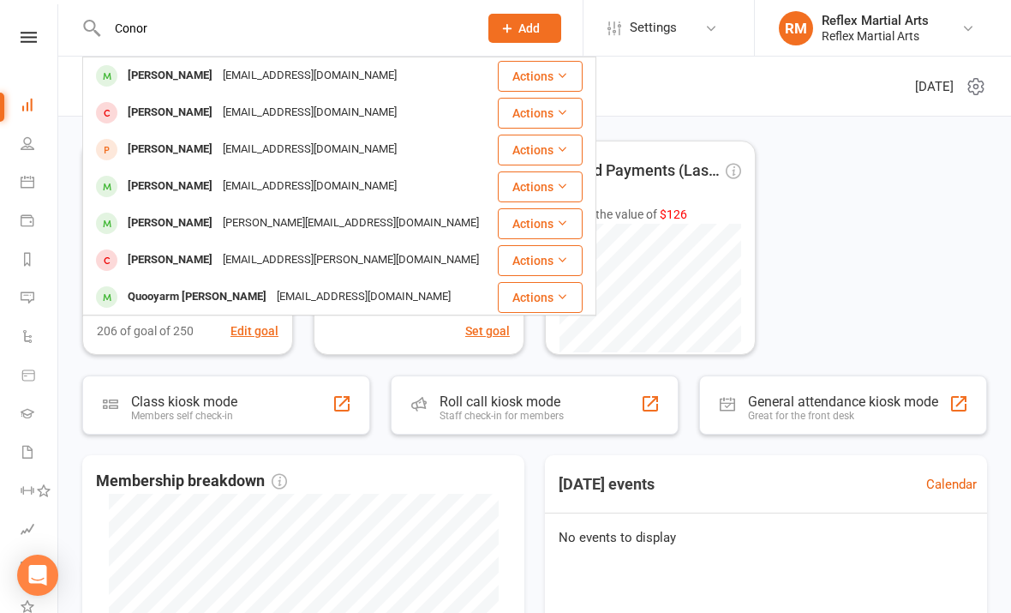
type input "Conor"
click at [200, 83] on div "[PERSON_NAME]" at bounding box center [170, 75] width 95 height 25
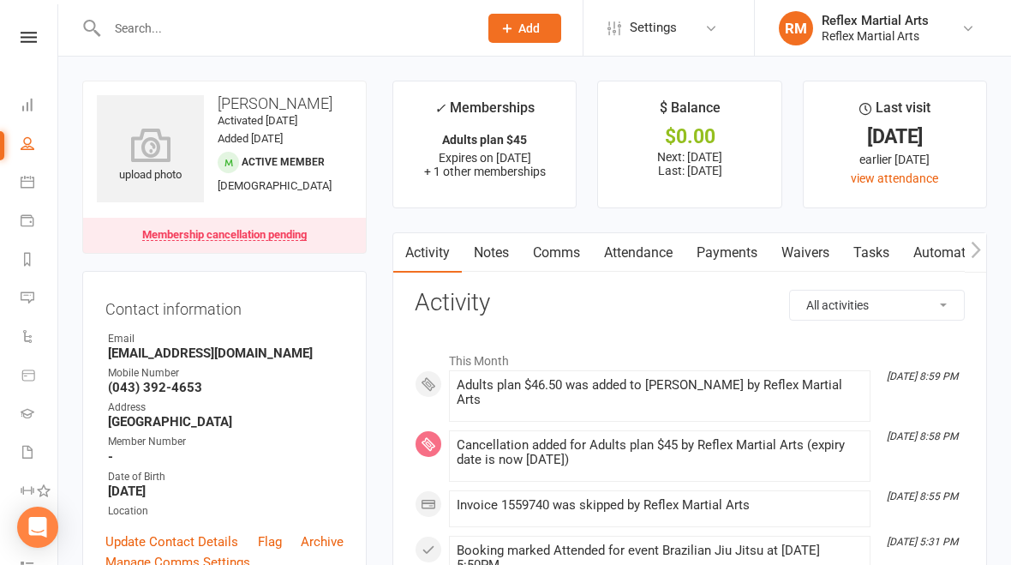
click at [702, 251] on link "Payments" at bounding box center [727, 252] width 85 height 39
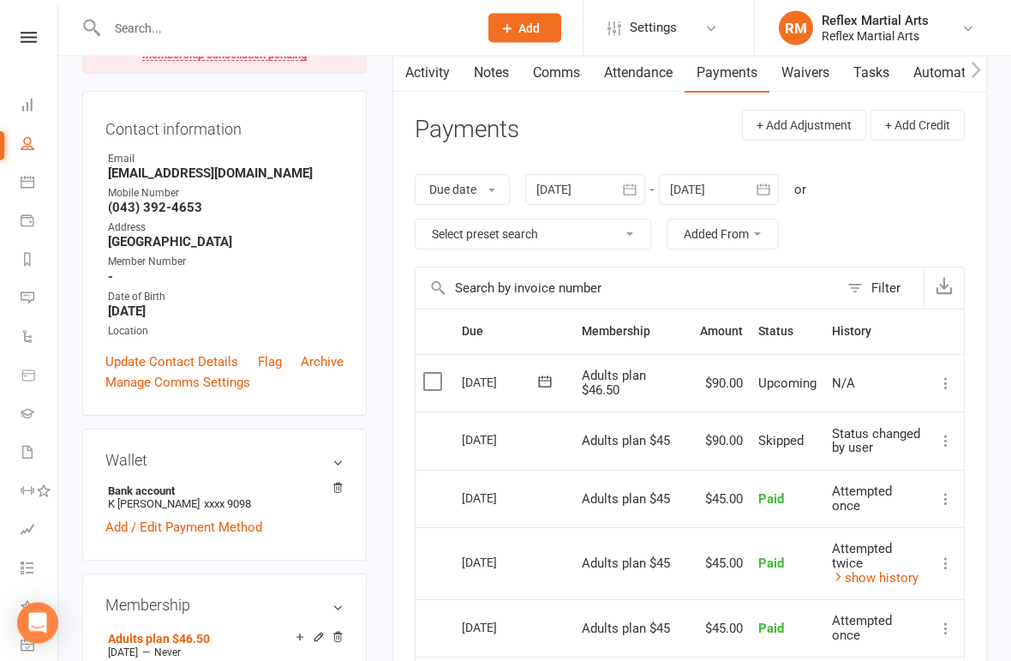
scroll to position [180, 0]
click at [702, 185] on button "button" at bounding box center [763, 189] width 31 height 31
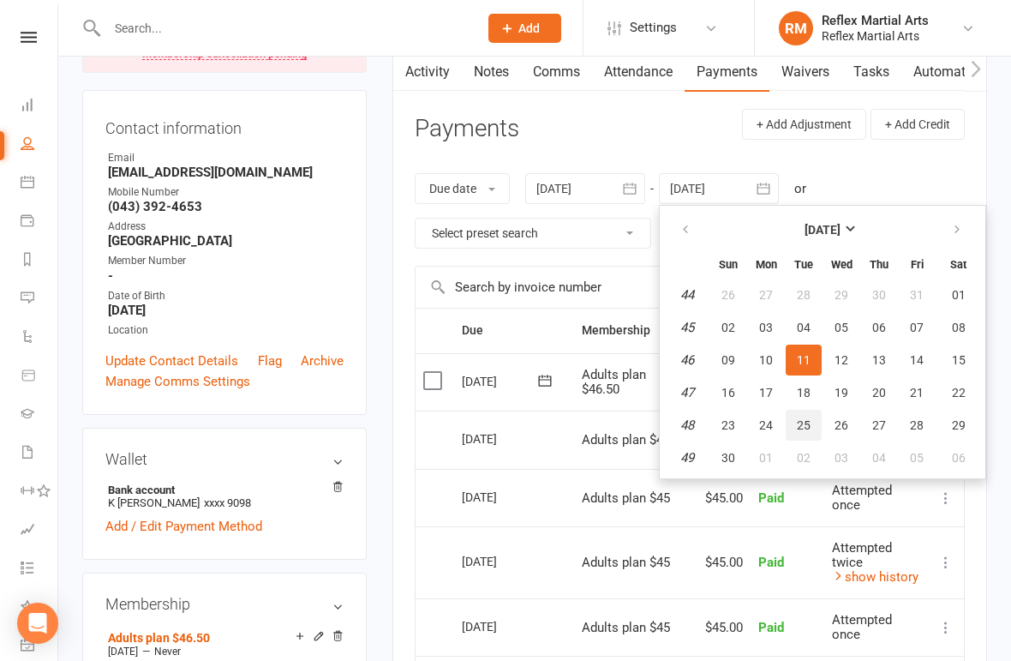
click at [702, 430] on button "25" at bounding box center [804, 425] width 36 height 31
type input "[DATE]"
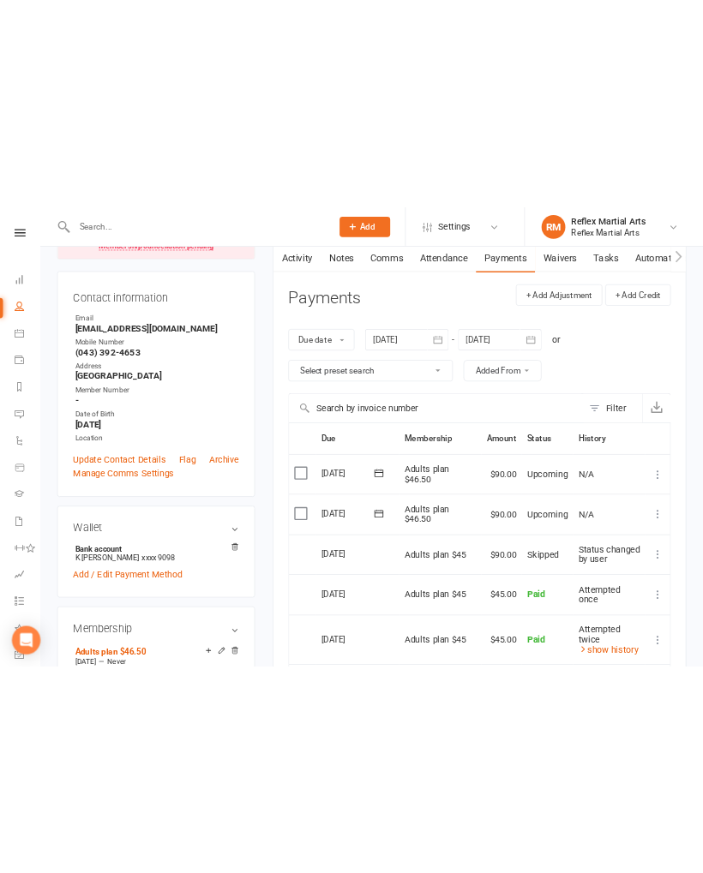
scroll to position [0, 0]
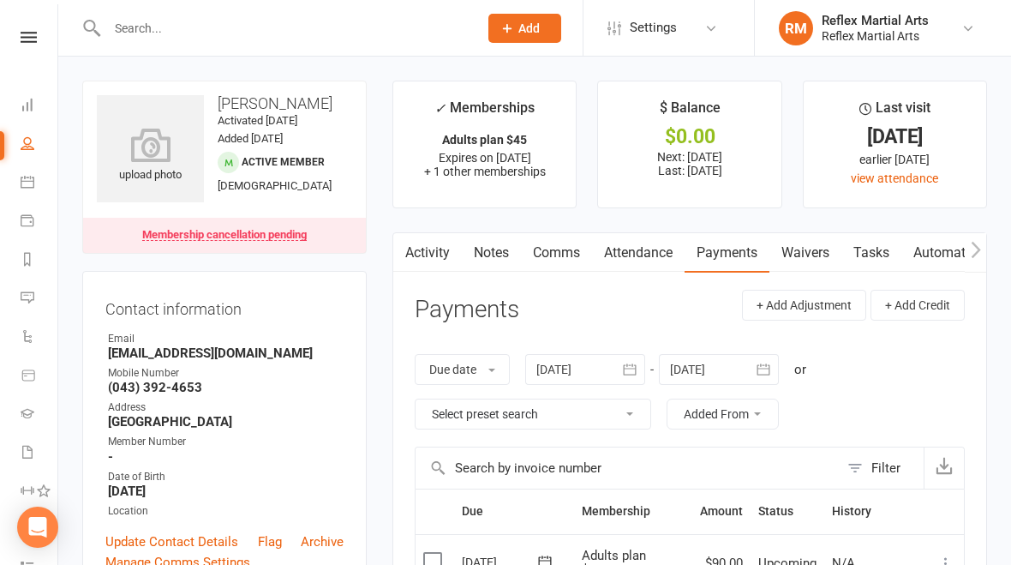
click at [28, 39] on icon at bounding box center [29, 37] width 16 height 11
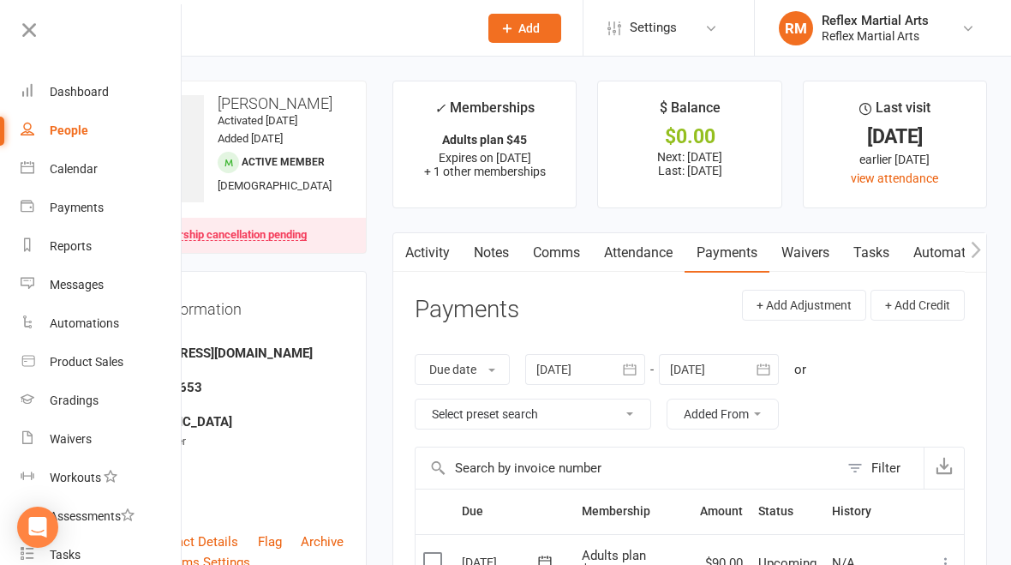
click at [80, 96] on div "Dashboard" at bounding box center [79, 92] width 59 height 14
